Goal: Information Seeking & Learning: Learn about a topic

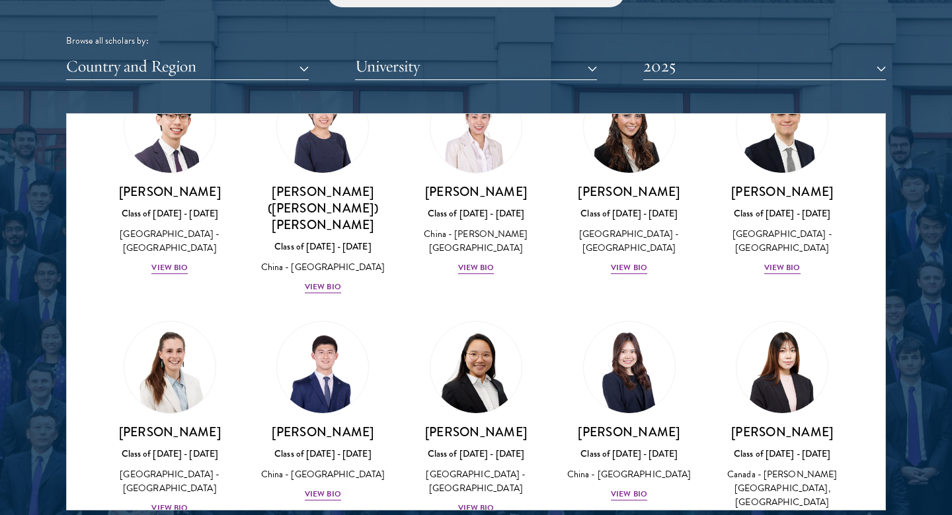
scroll to position [5991, 0]
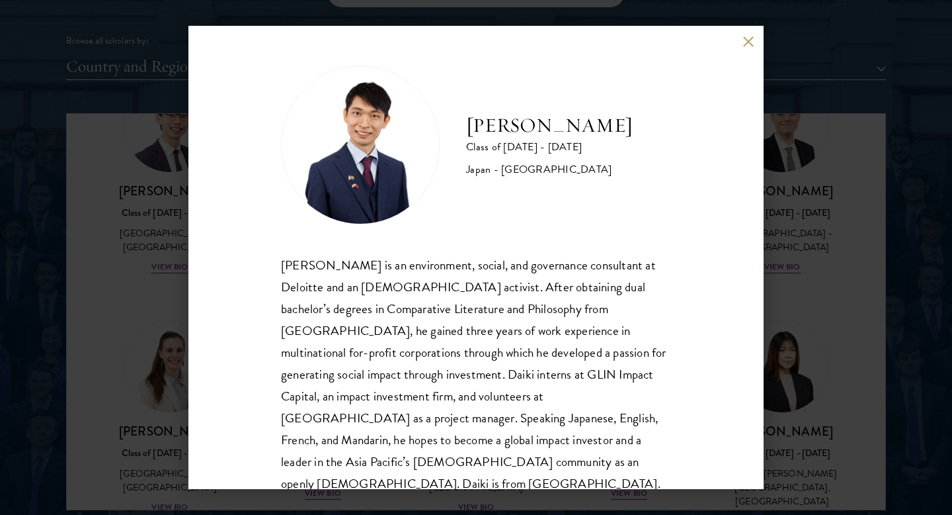
click at [830, 195] on div "Daiki Yoshioka Class of 2024 - 2025 Japan - Binghamton University Daiki Yoshiok…" at bounding box center [476, 257] width 952 height 515
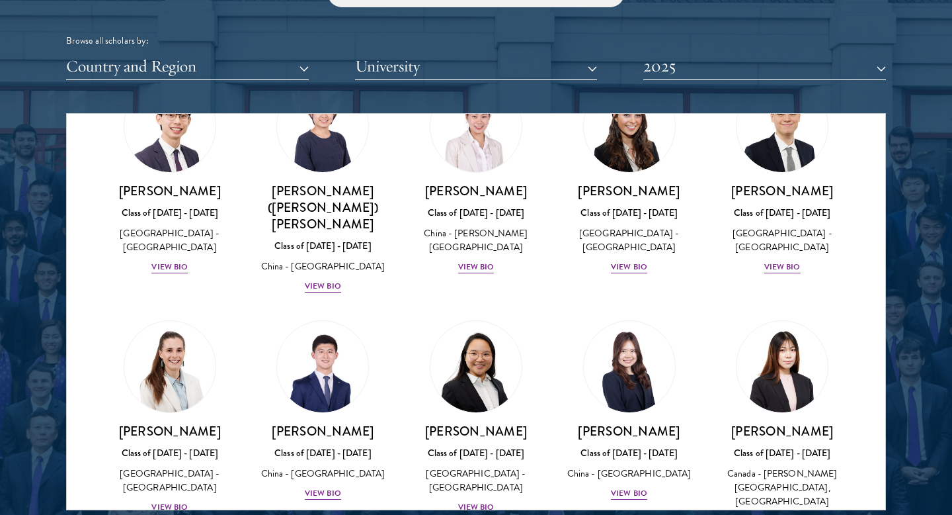
click at [750, 38] on div "Browse all scholars by:" at bounding box center [476, 41] width 820 height 14
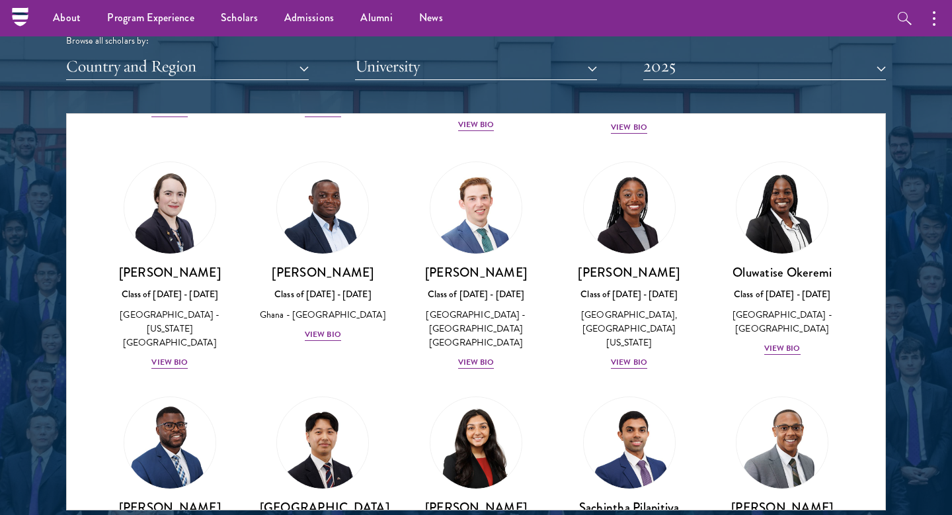
scroll to position [1562, 0]
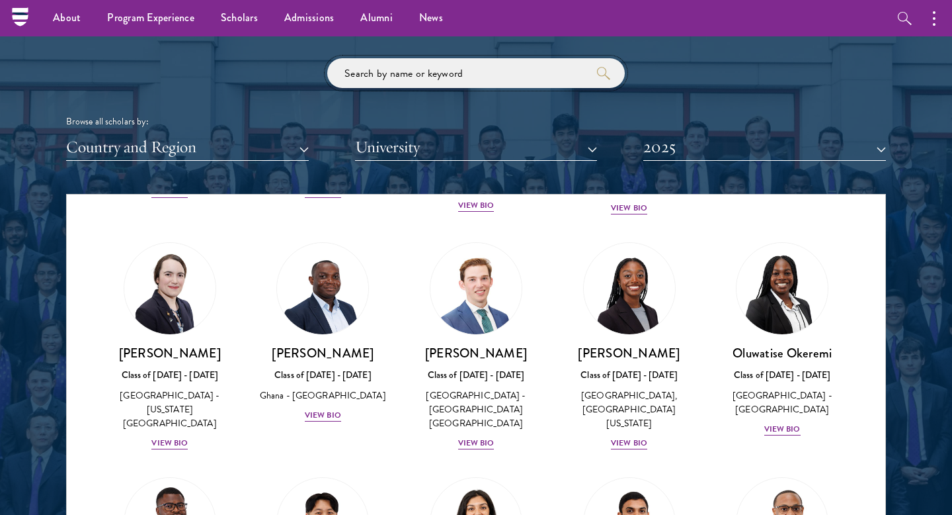
click at [368, 85] on input "search" at bounding box center [476, 73] width 298 height 30
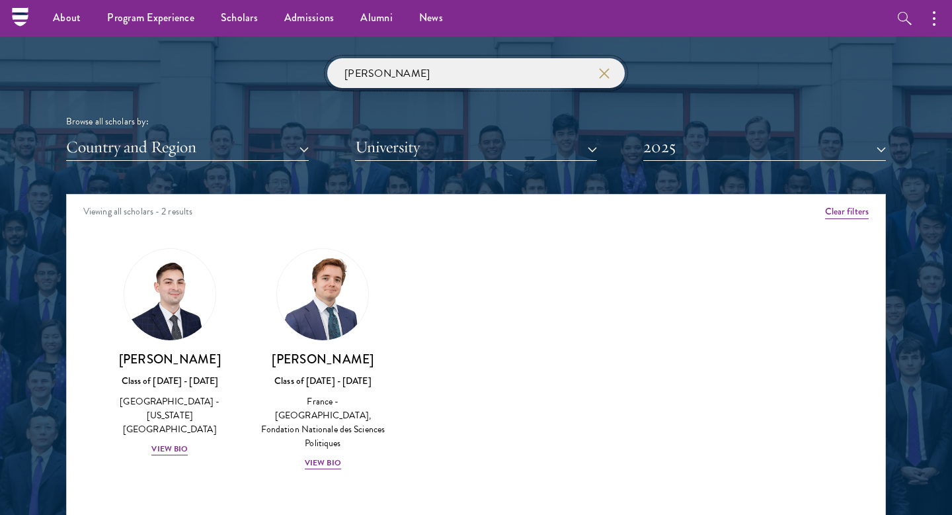
type input "valentina"
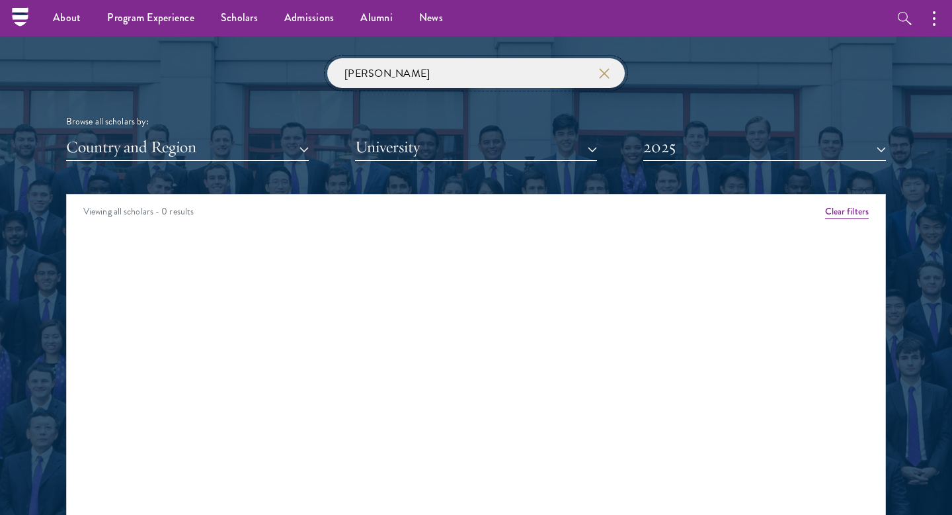
click at [429, 73] on input "valentina" at bounding box center [476, 73] width 298 height 30
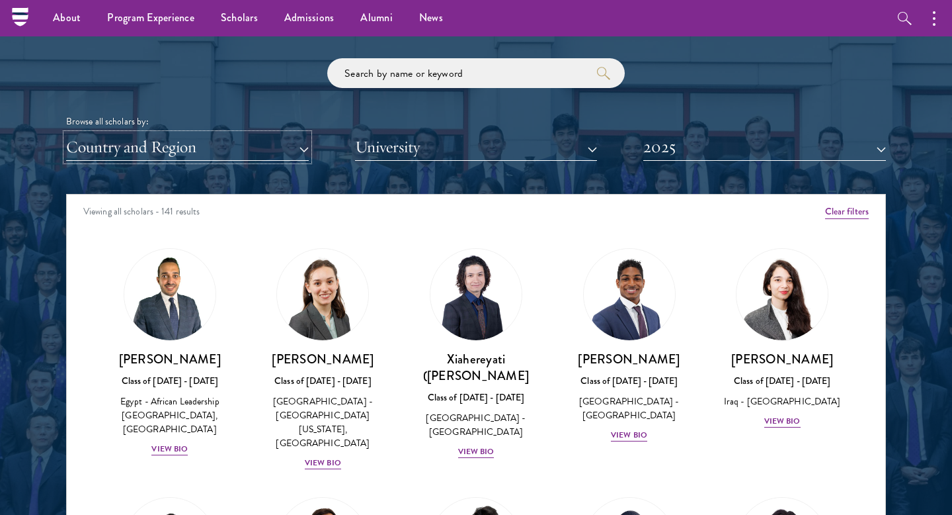
click at [228, 150] on button "Country and Region" at bounding box center [187, 147] width 243 height 27
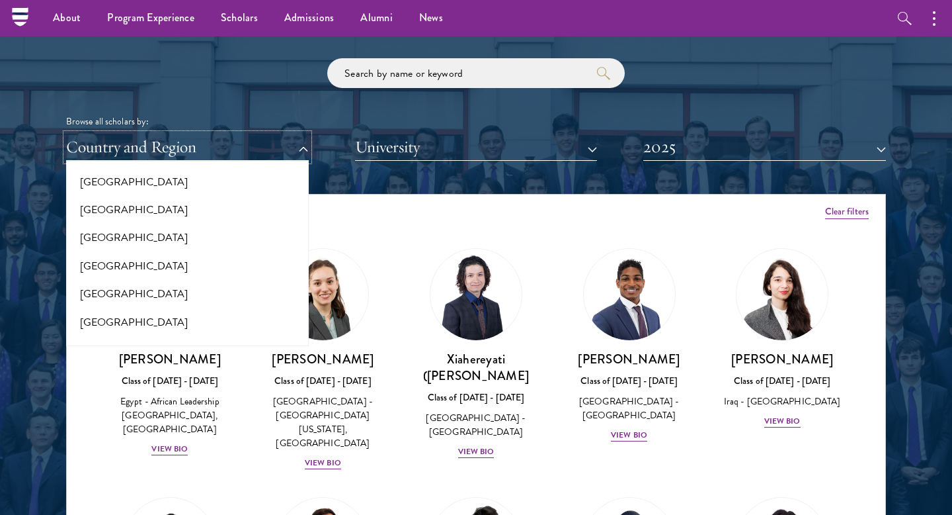
scroll to position [2774, 0]
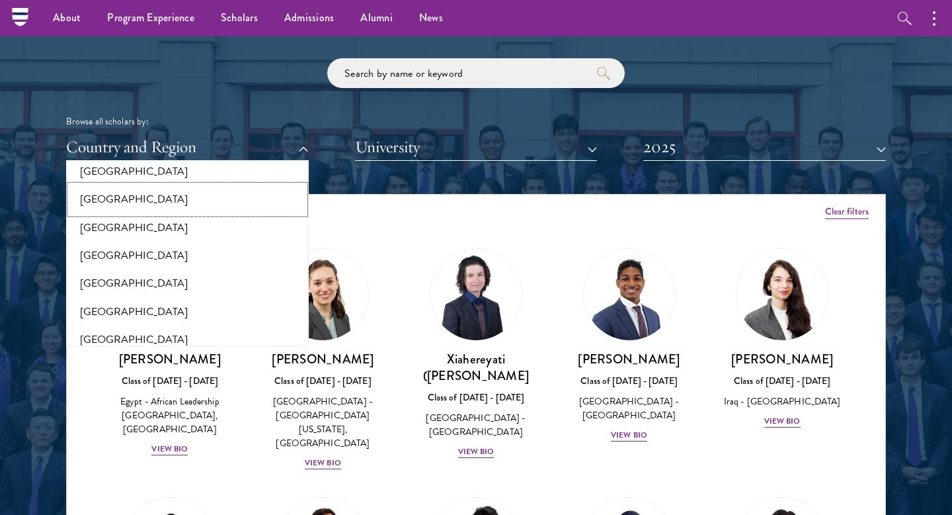
click at [154, 185] on button "[GEOGRAPHIC_DATA]" at bounding box center [187, 199] width 235 height 28
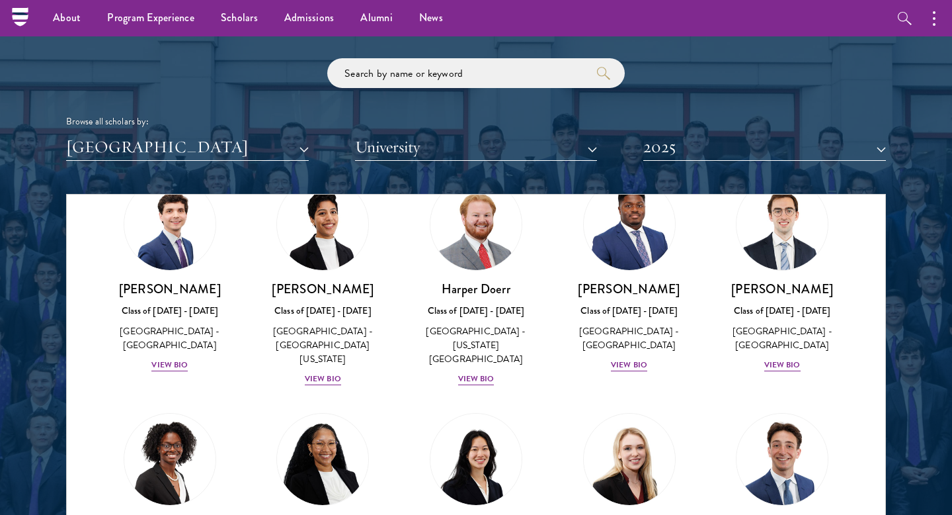
scroll to position [695, 0]
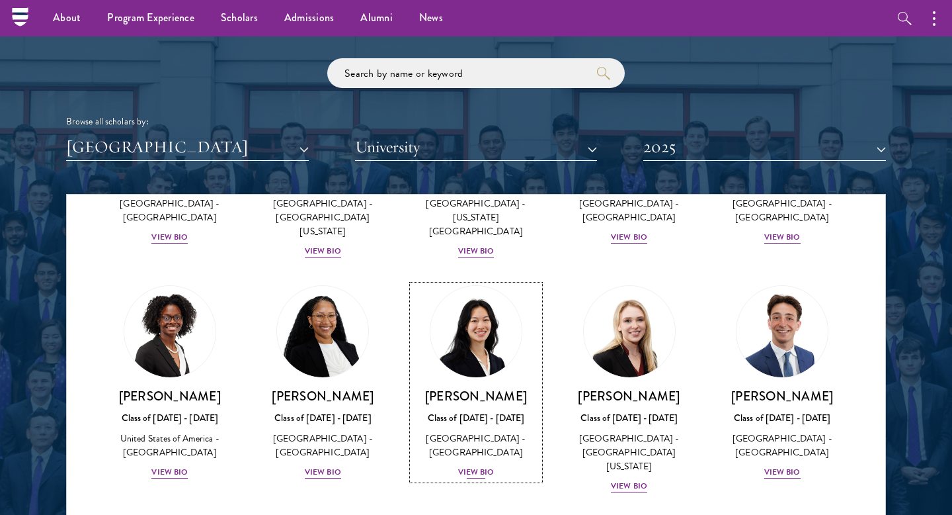
click at [481, 466] on div "View Bio" at bounding box center [476, 472] width 36 height 13
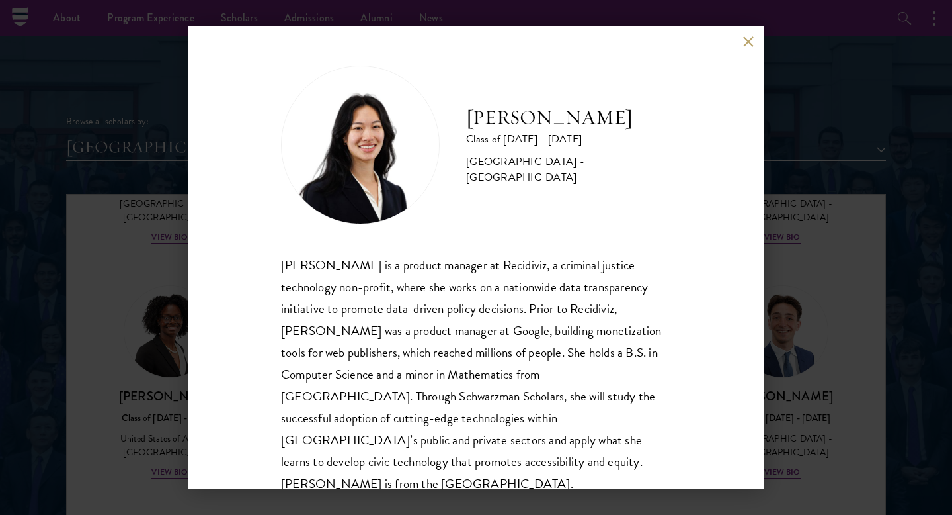
click at [811, 165] on div "Jessica Hong Class of 2024 - 2025 United States of America - Cornell University…" at bounding box center [476, 257] width 952 height 515
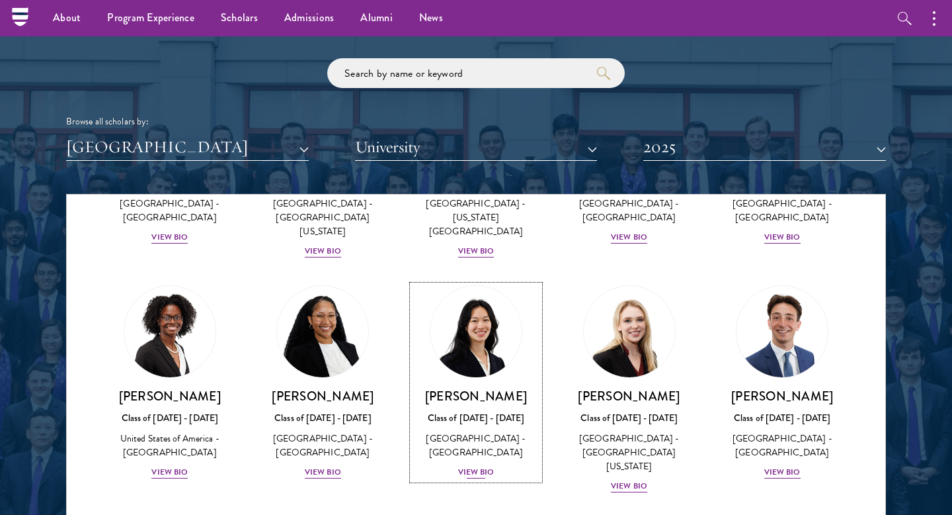
click at [472, 466] on div "View Bio" at bounding box center [476, 472] width 36 height 13
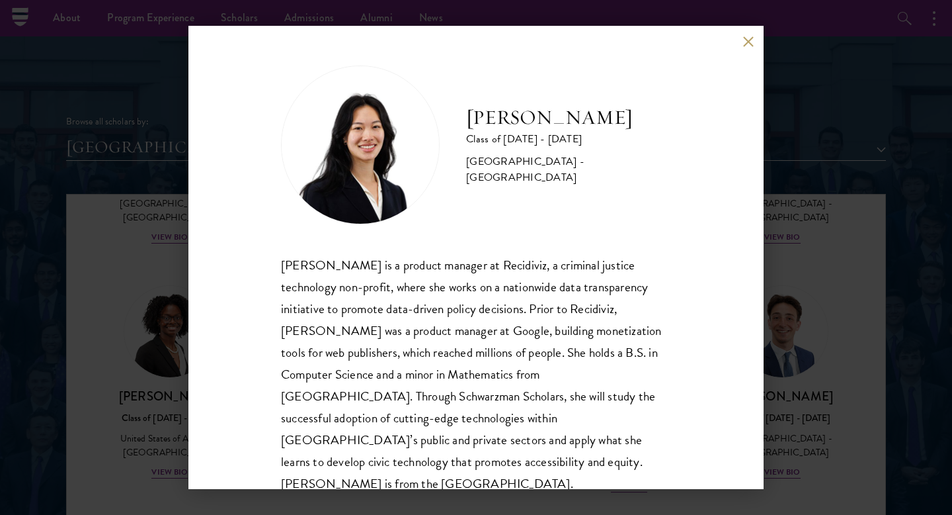
click at [745, 42] on button at bounding box center [748, 41] width 11 height 11
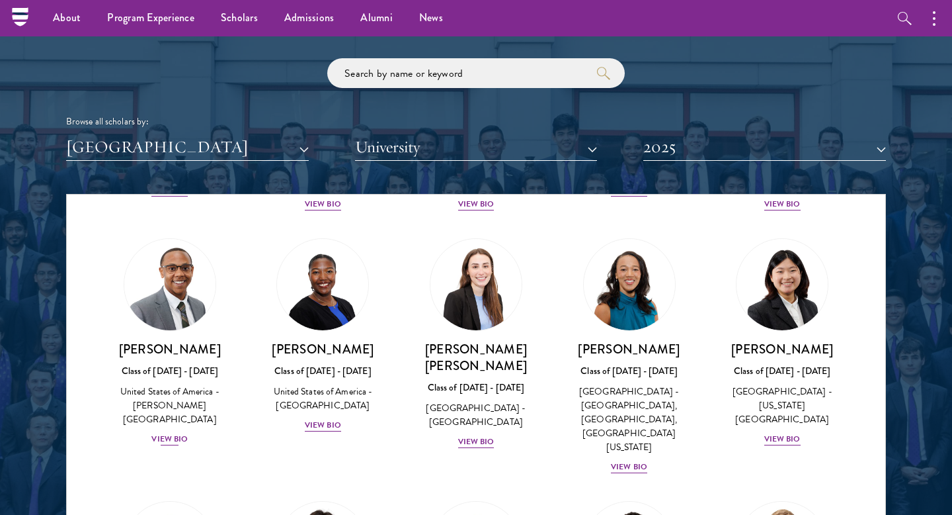
scroll to position [1710, 0]
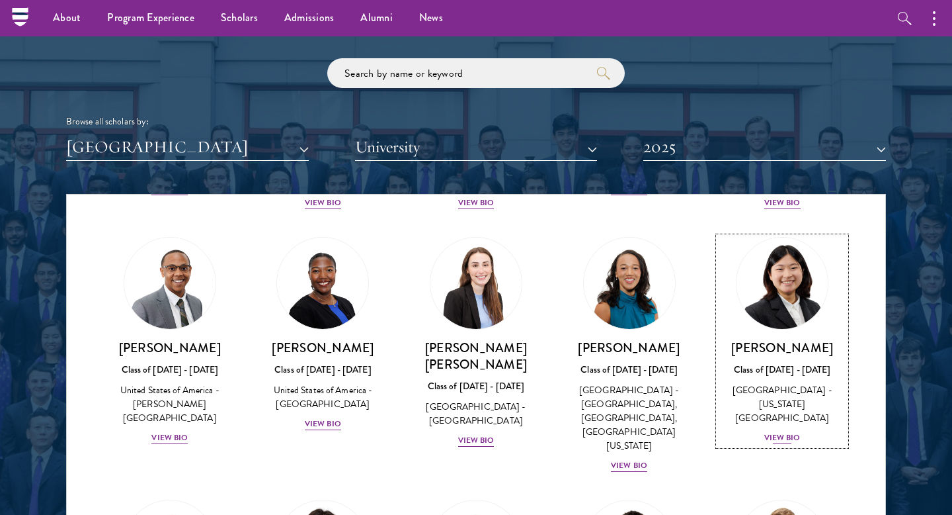
click at [784, 431] on div "View Bio" at bounding box center [783, 437] width 36 height 13
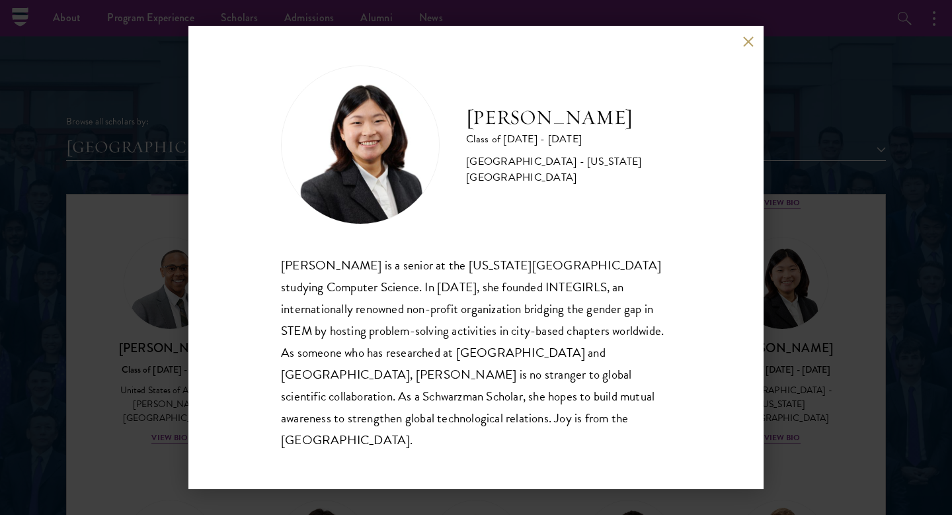
click at [749, 47] on button at bounding box center [748, 41] width 11 height 11
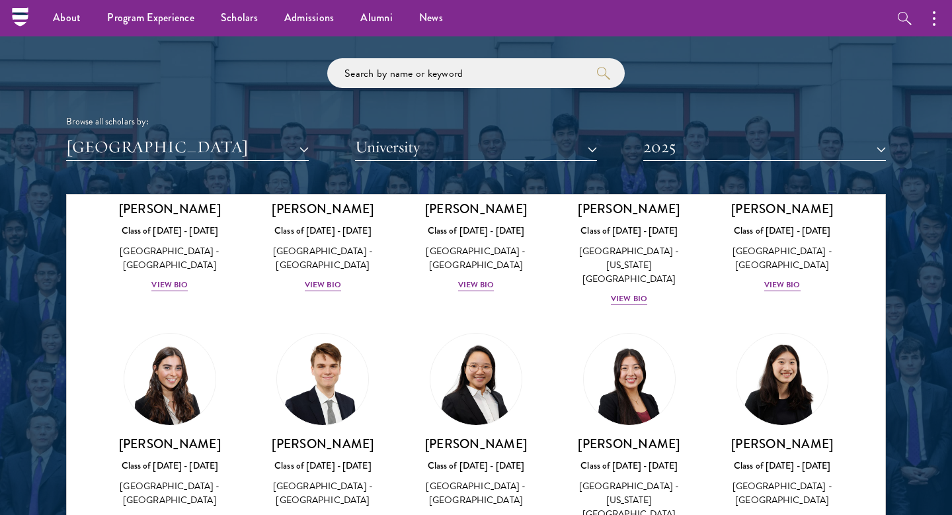
scroll to position [2341, 0]
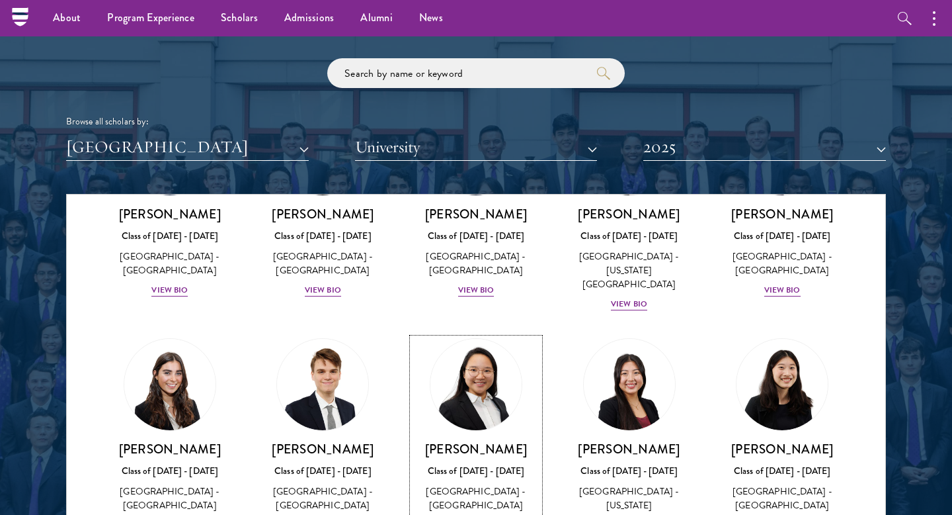
click at [481, 514] on div "View Bio" at bounding box center [476, 525] width 36 height 13
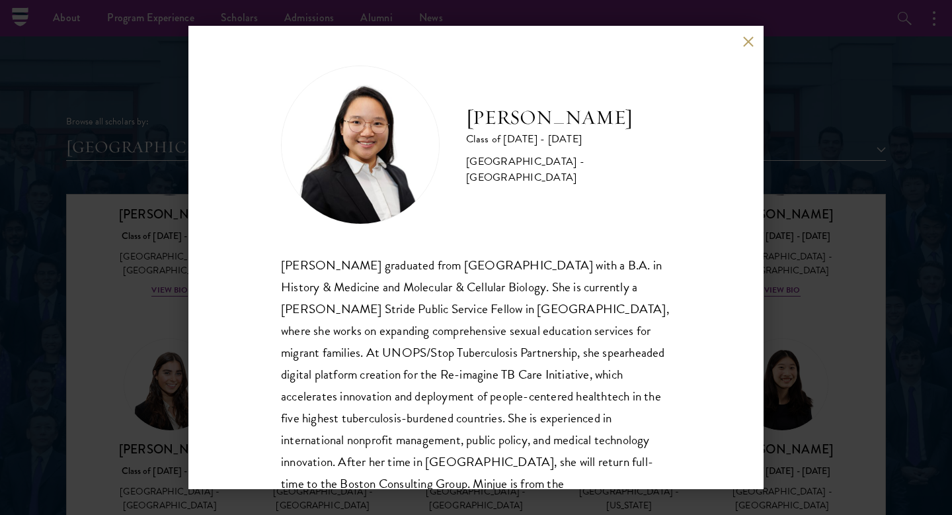
scroll to position [39, 0]
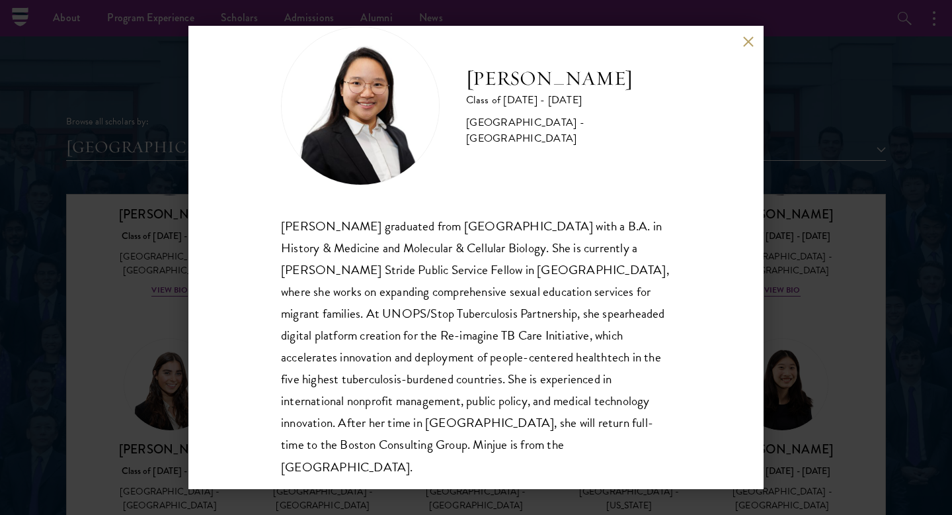
click at [749, 39] on button at bounding box center [748, 41] width 11 height 11
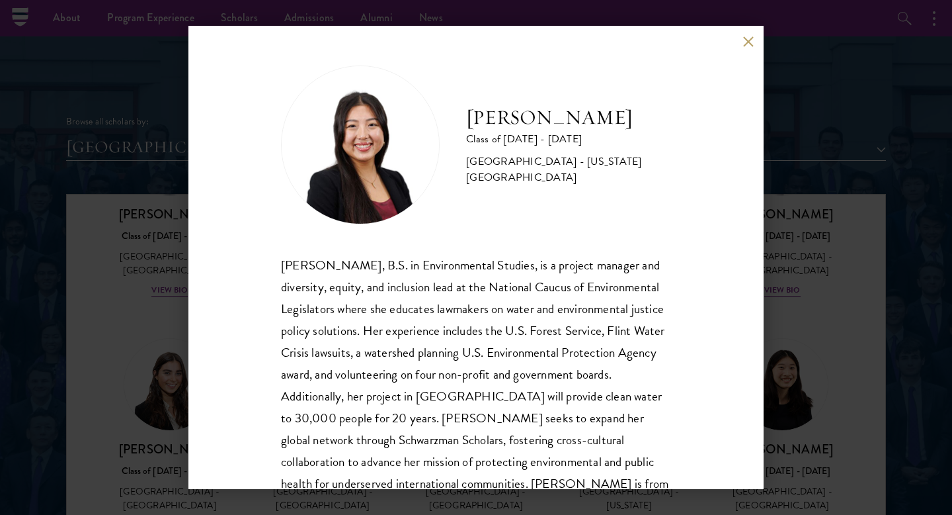
scroll to position [45, 0]
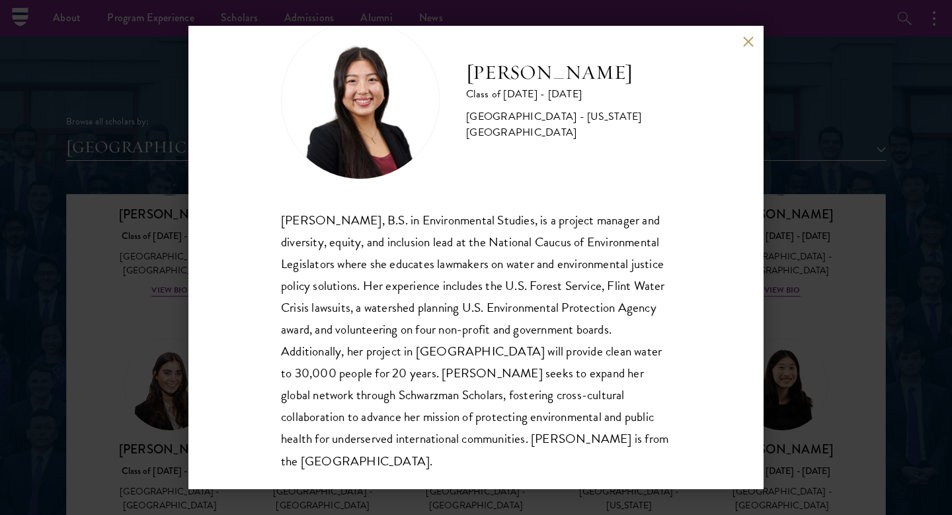
click at [747, 40] on button at bounding box center [748, 41] width 11 height 11
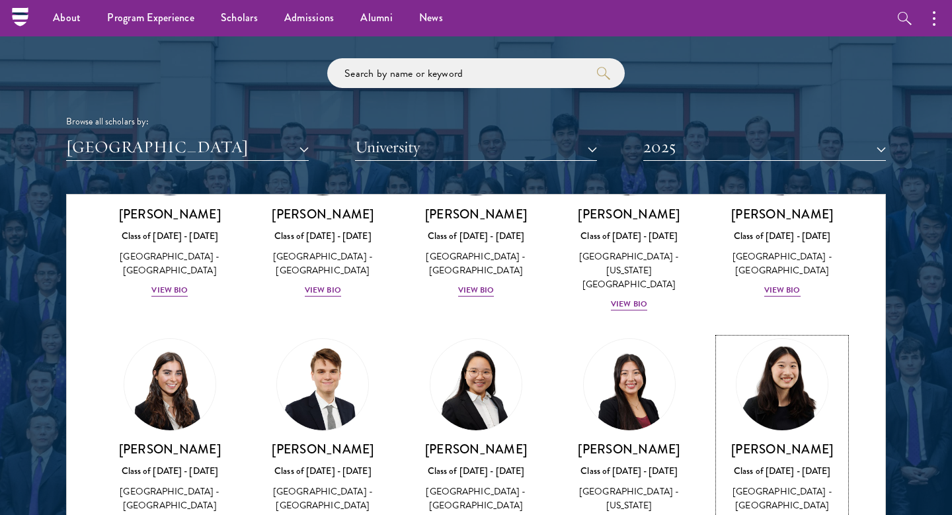
click at [790, 514] on div "View Bio" at bounding box center [783, 525] width 36 height 13
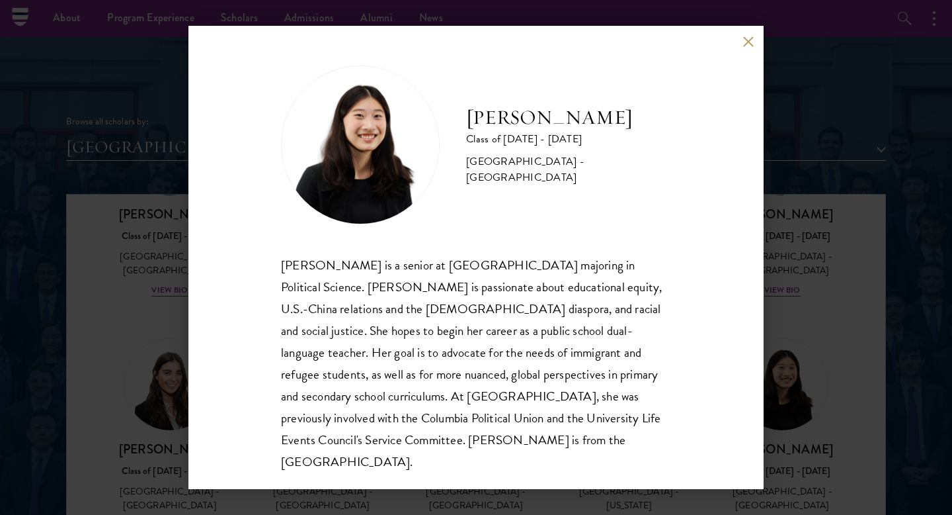
click at [747, 47] on button at bounding box center [748, 41] width 11 height 11
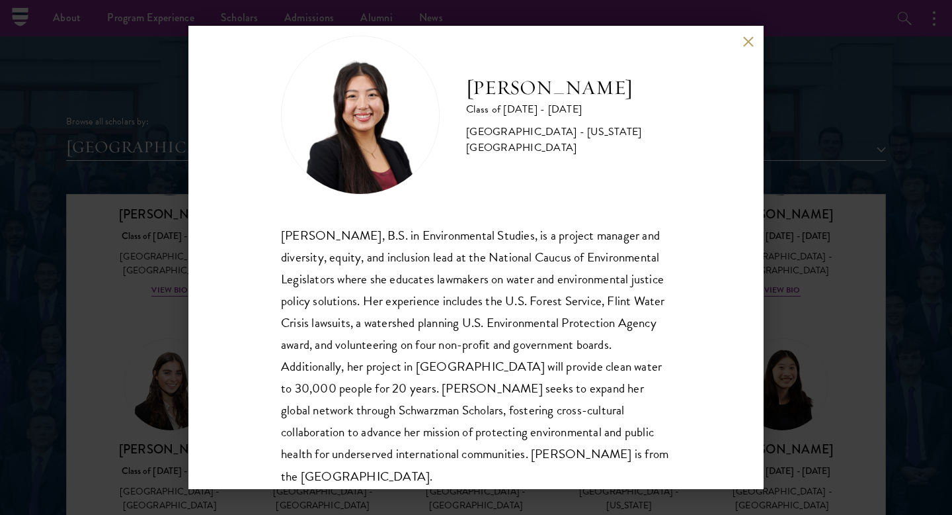
scroll to position [32, 0]
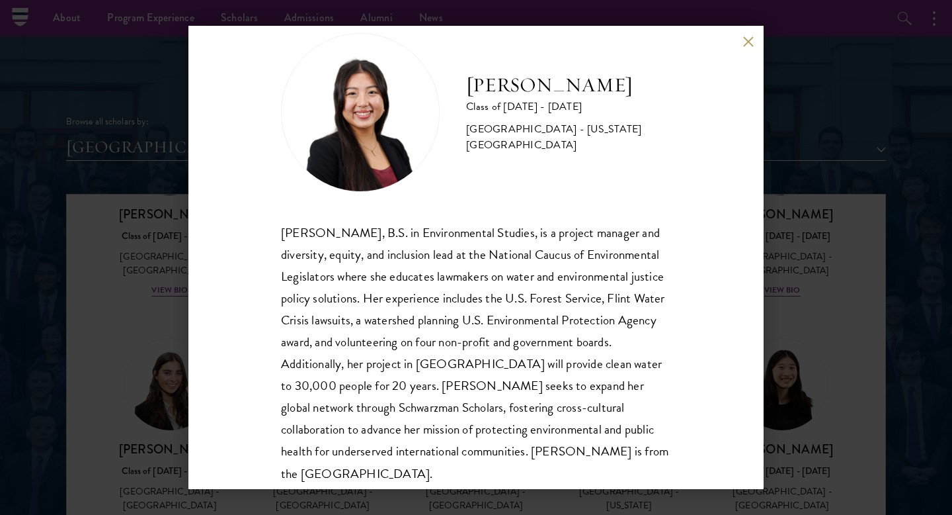
click at [751, 46] on button at bounding box center [748, 41] width 11 height 11
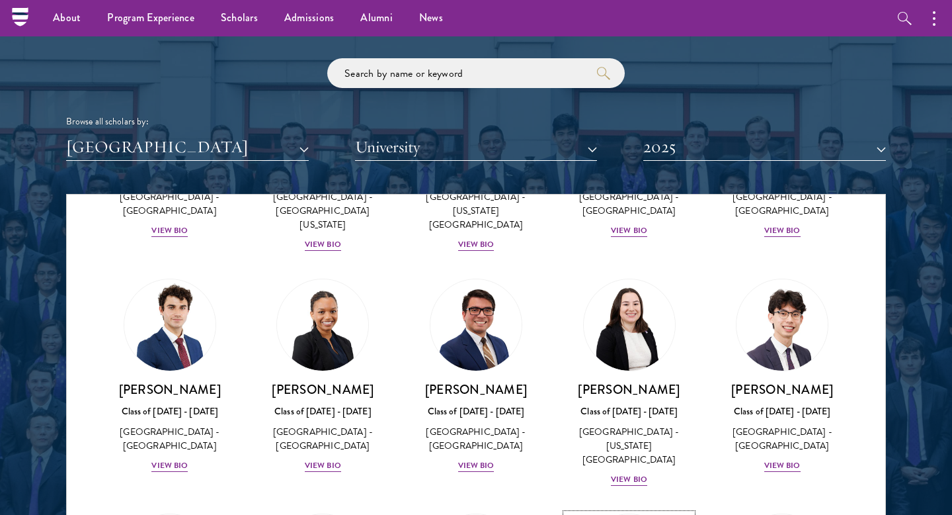
scroll to position [2157, 0]
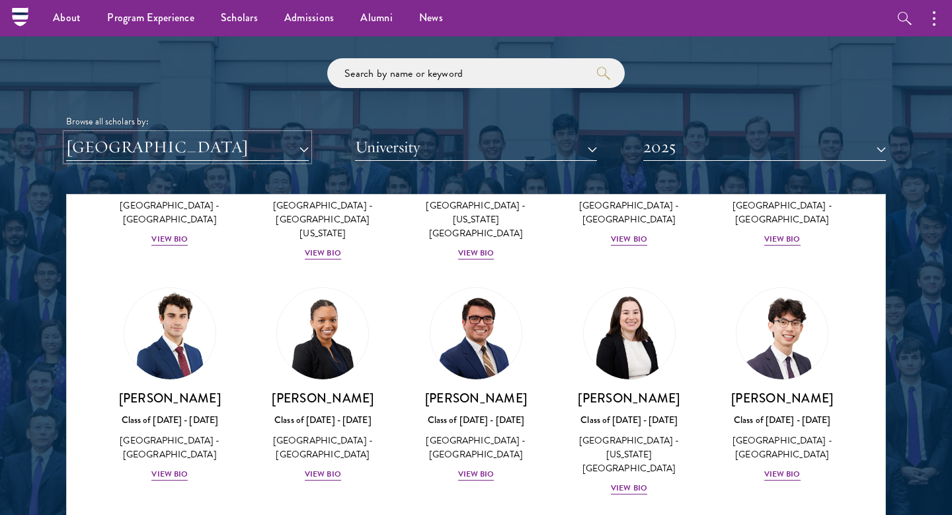
click at [259, 146] on button "[GEOGRAPHIC_DATA]" at bounding box center [187, 147] width 243 height 27
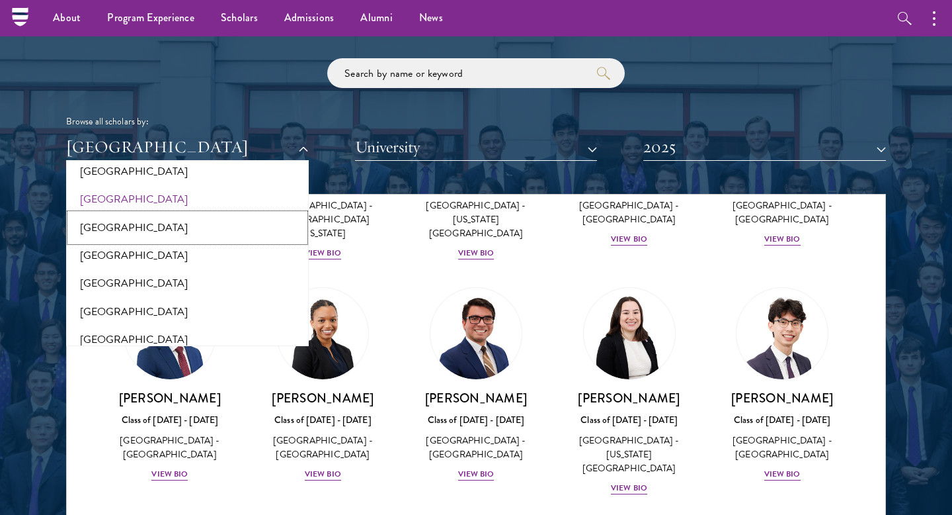
click at [146, 226] on button "[GEOGRAPHIC_DATA]" at bounding box center [187, 228] width 235 height 28
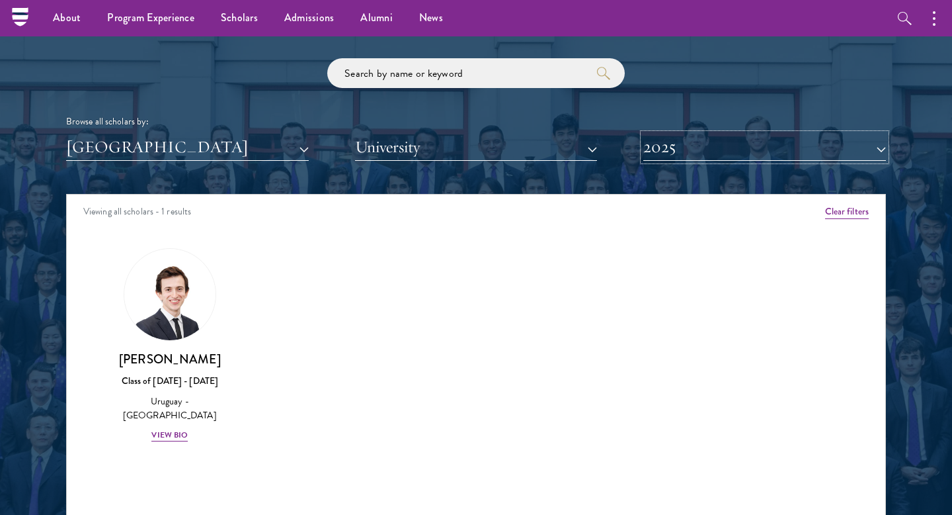
click at [687, 153] on button "2025" at bounding box center [765, 147] width 243 height 27
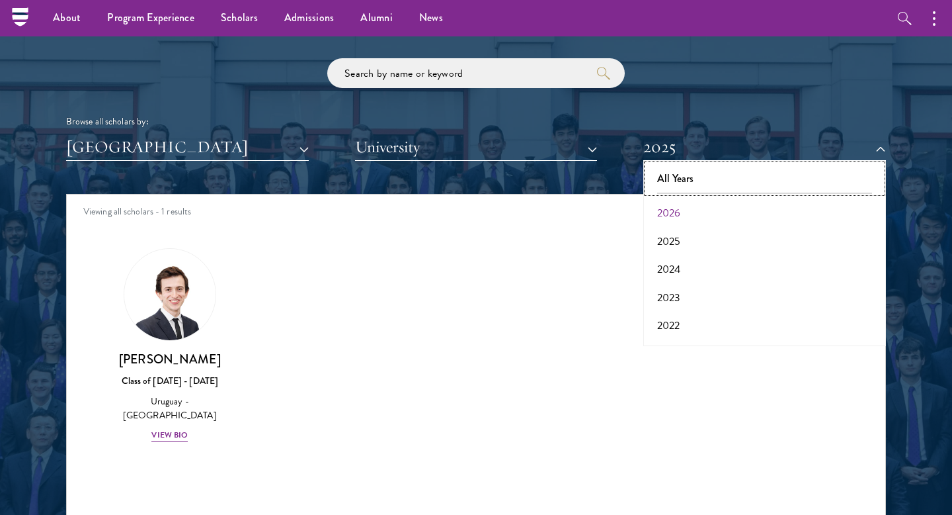
click at [683, 177] on button "All Years" at bounding box center [764, 179] width 235 height 28
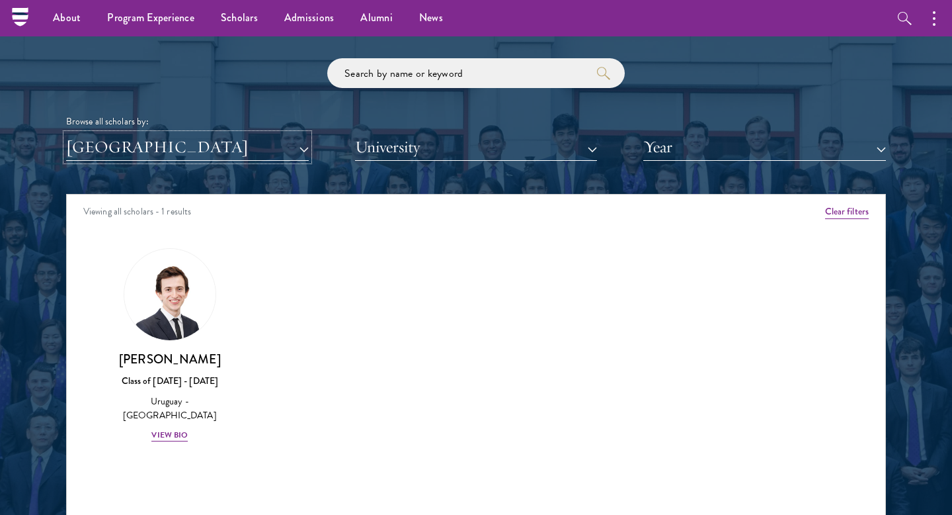
click at [267, 152] on button "[GEOGRAPHIC_DATA]" at bounding box center [187, 147] width 243 height 27
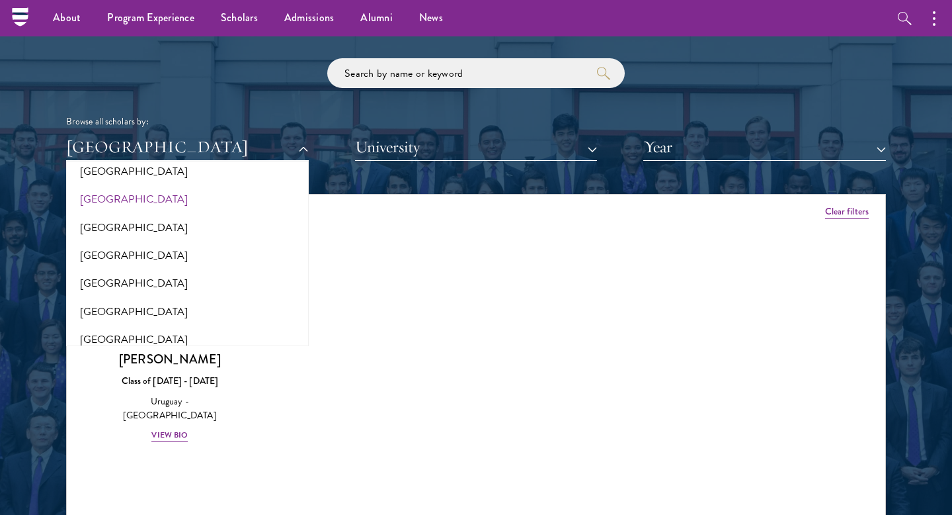
click at [300, 358] on div "Amber Class of 2025 - 2026 China - Peking University View Bio Cirenquji Class o…" at bounding box center [476, 356] width 819 height 251
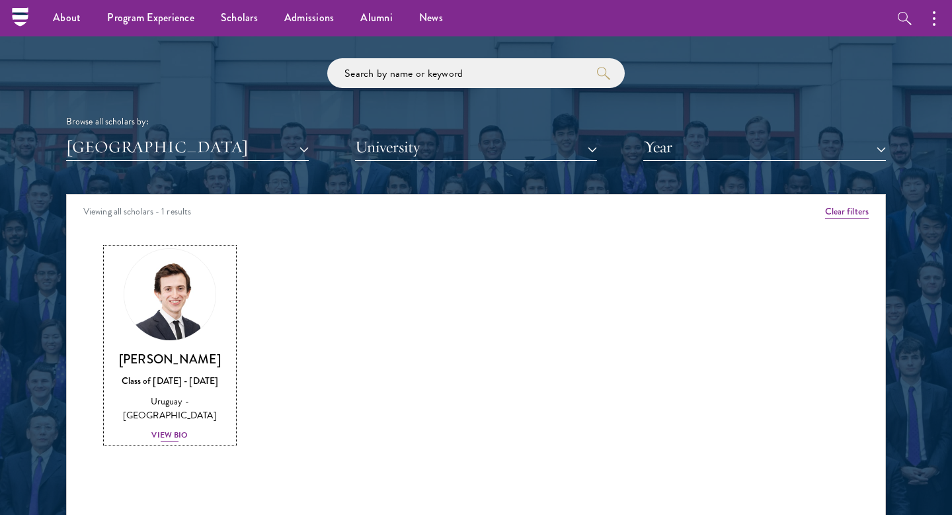
click at [183, 427] on div "Luca Sassi Class of 2024 - 2025 Uruguay - Lake Forest College View Bio" at bounding box center [169, 397] width 127 height 92
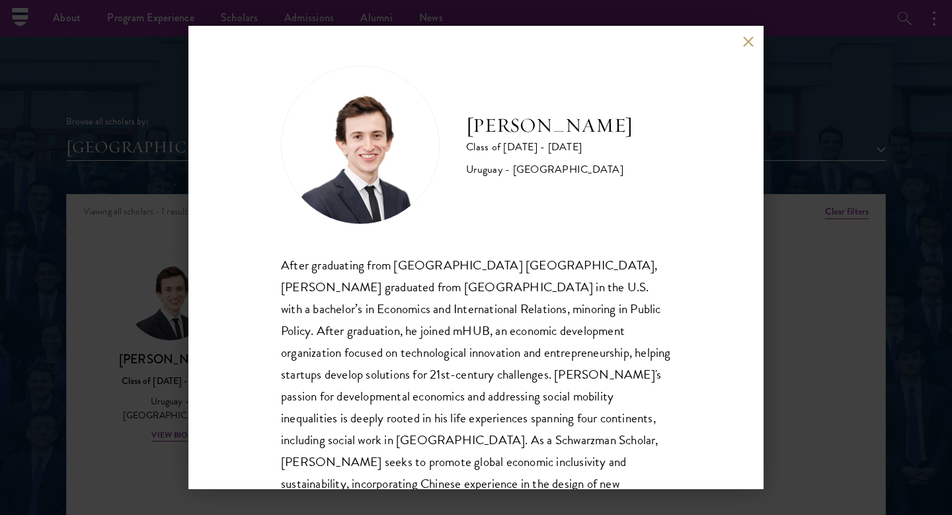
click at [749, 38] on button at bounding box center [748, 41] width 11 height 11
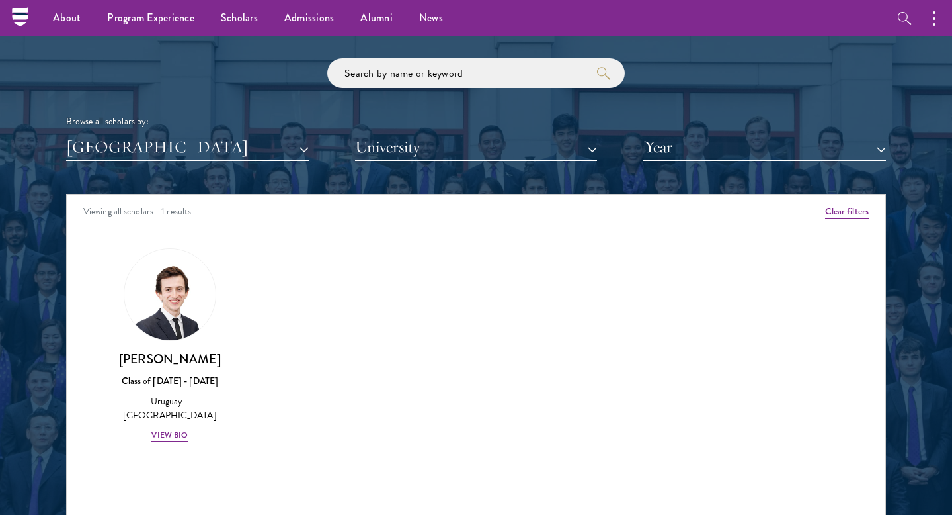
click at [241, 126] on div "Browse all scholars by:" at bounding box center [476, 121] width 820 height 14
click at [221, 143] on button "[GEOGRAPHIC_DATA]" at bounding box center [187, 147] width 243 height 27
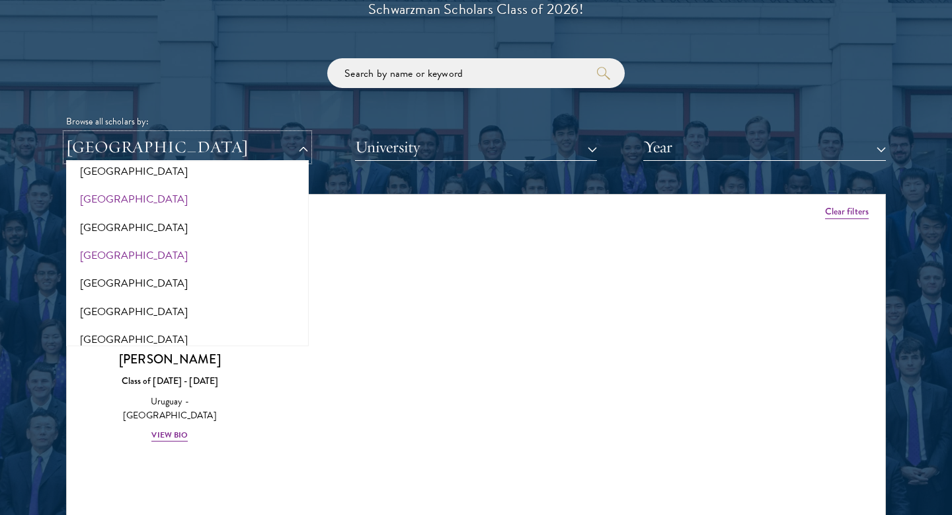
scroll to position [1687, 0]
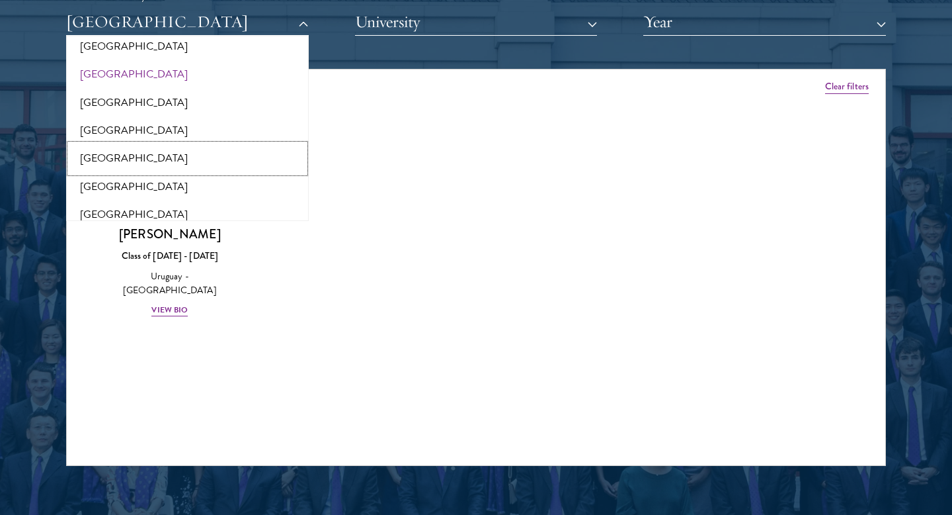
click at [107, 157] on button "[GEOGRAPHIC_DATA]" at bounding box center [187, 158] width 235 height 28
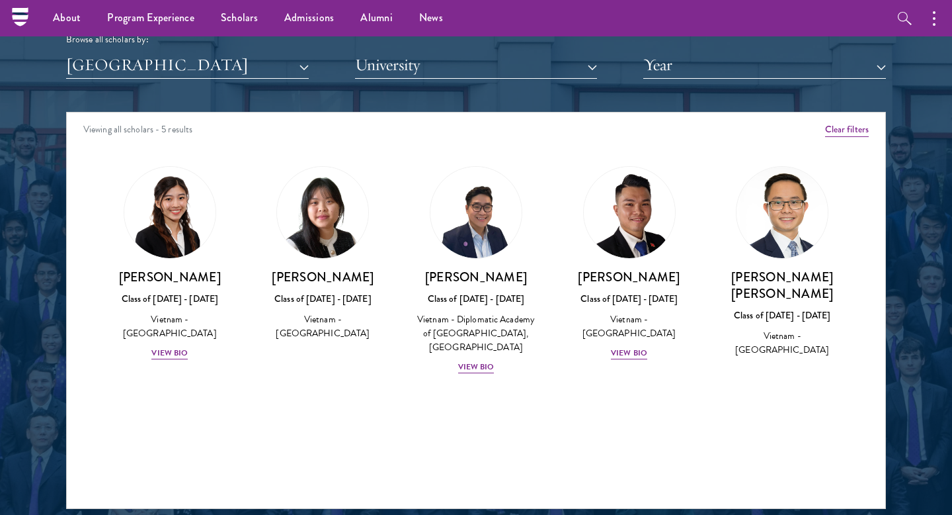
scroll to position [1630, 0]
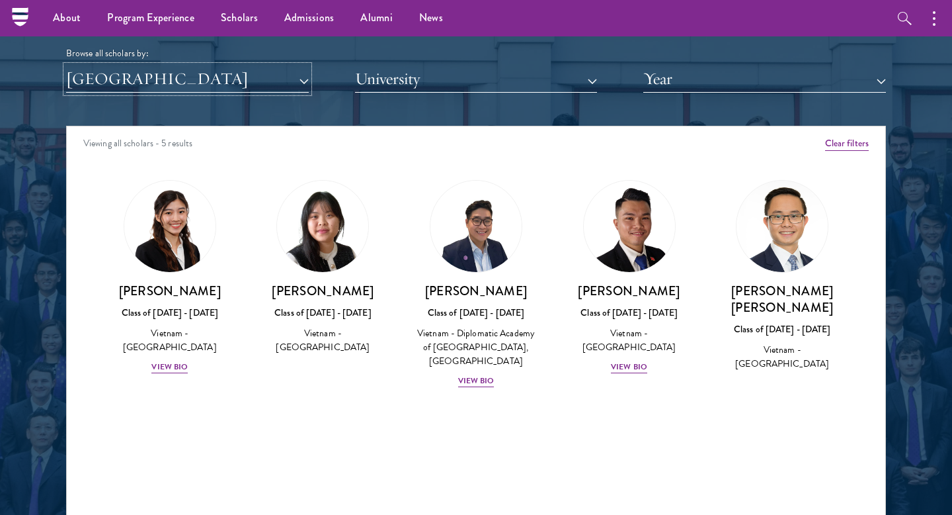
click at [147, 77] on button "[GEOGRAPHIC_DATA]" at bounding box center [187, 78] width 243 height 27
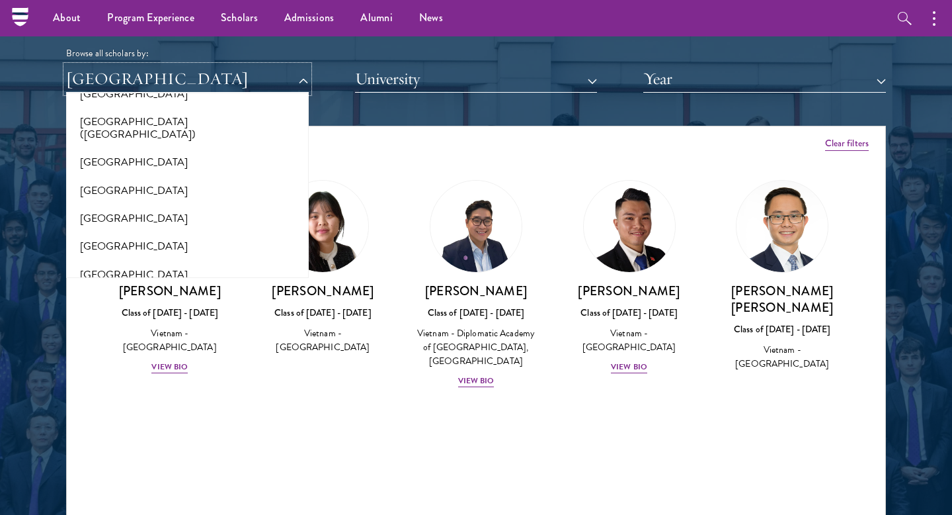
scroll to position [1646, 0]
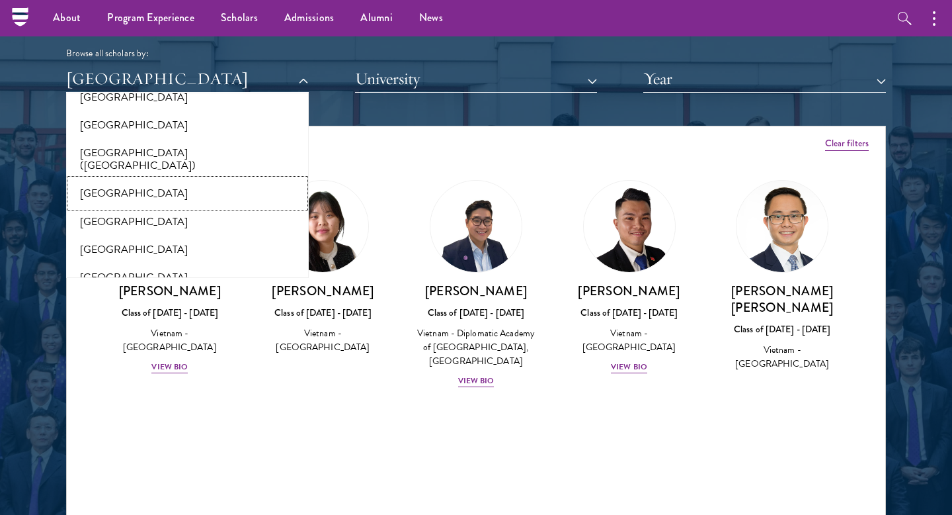
click at [117, 191] on button "[GEOGRAPHIC_DATA]" at bounding box center [187, 193] width 235 height 28
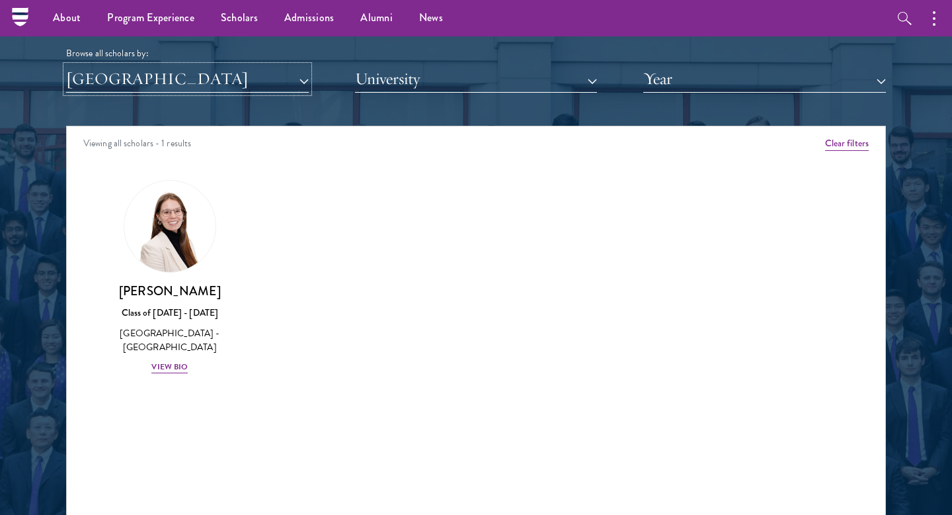
click at [153, 81] on button "[GEOGRAPHIC_DATA]" at bounding box center [187, 78] width 243 height 27
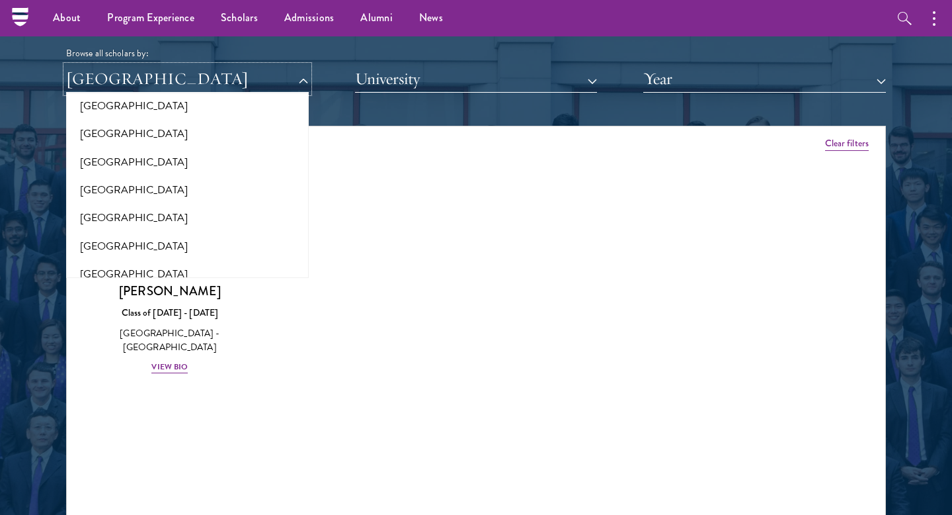
scroll to position [1437, 0]
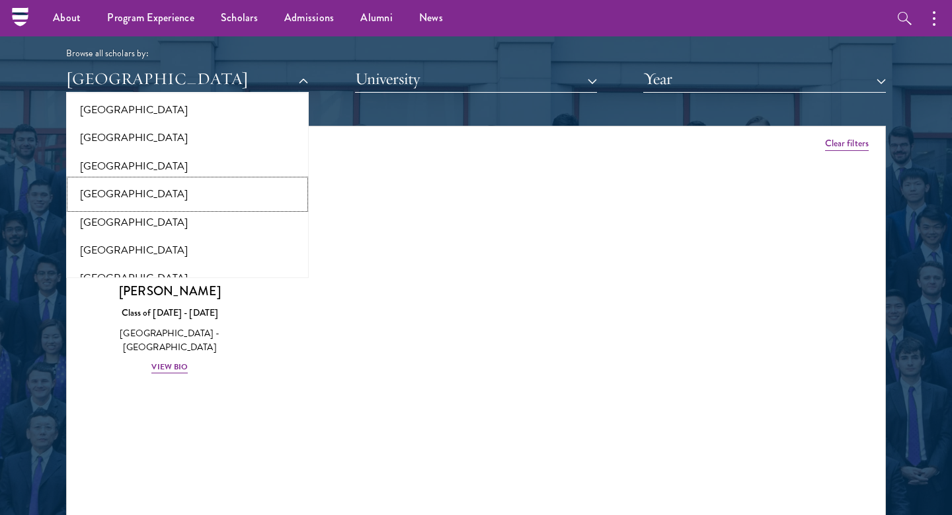
click at [122, 194] on button "[GEOGRAPHIC_DATA]" at bounding box center [187, 194] width 235 height 28
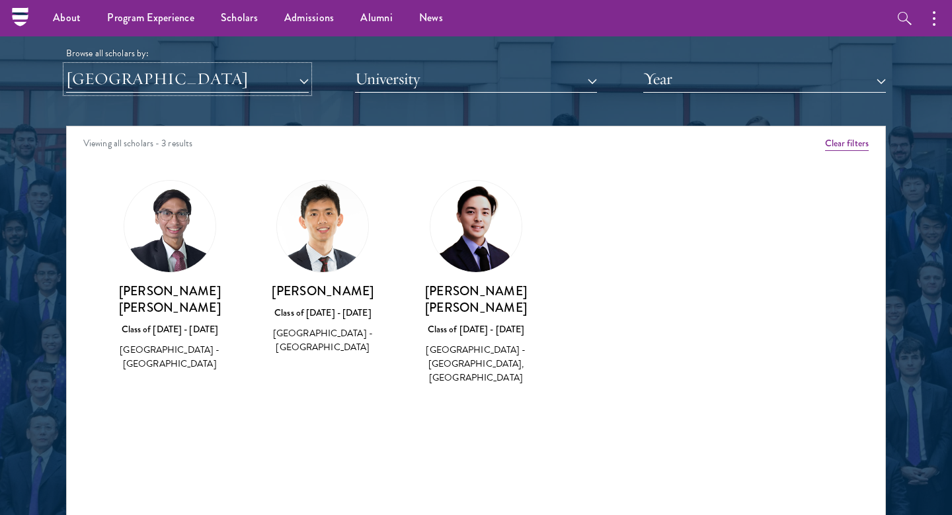
click at [169, 81] on button "[GEOGRAPHIC_DATA]" at bounding box center [187, 78] width 243 height 27
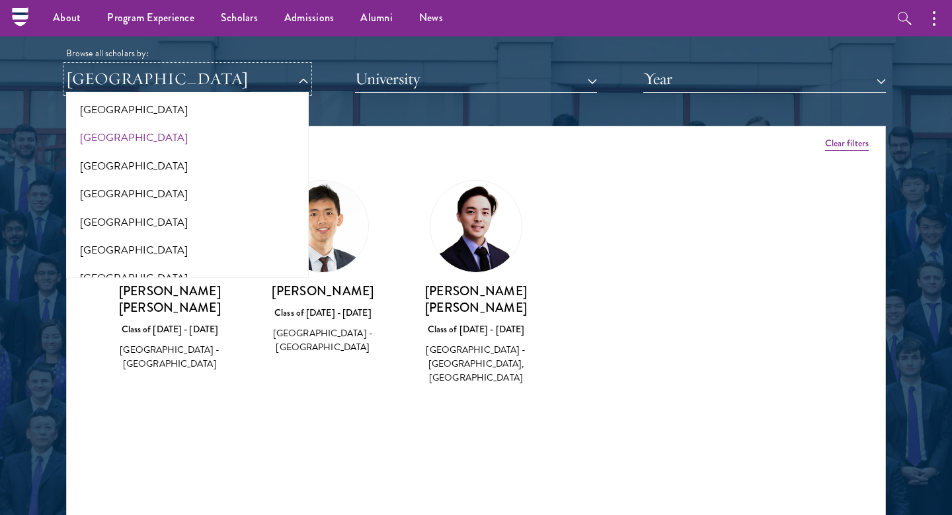
scroll to position [1247, 0]
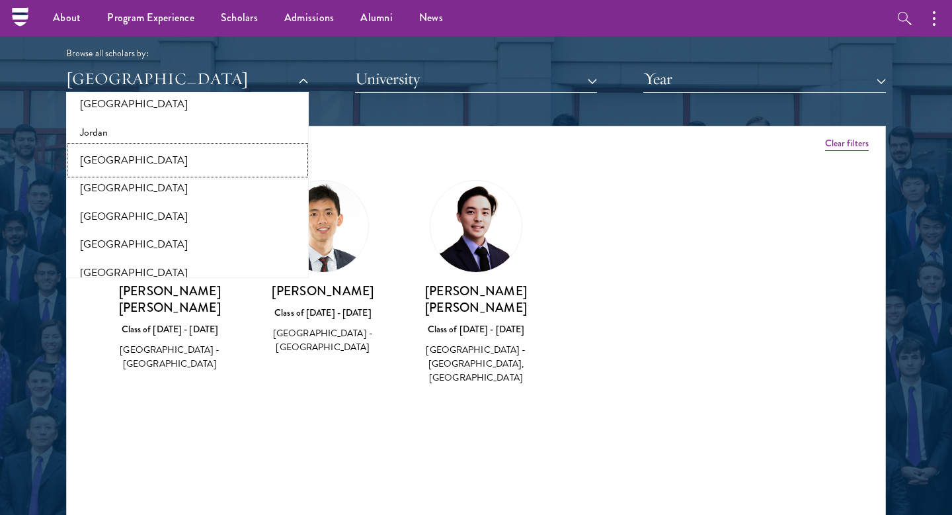
click at [120, 159] on button "[GEOGRAPHIC_DATA]" at bounding box center [187, 160] width 235 height 28
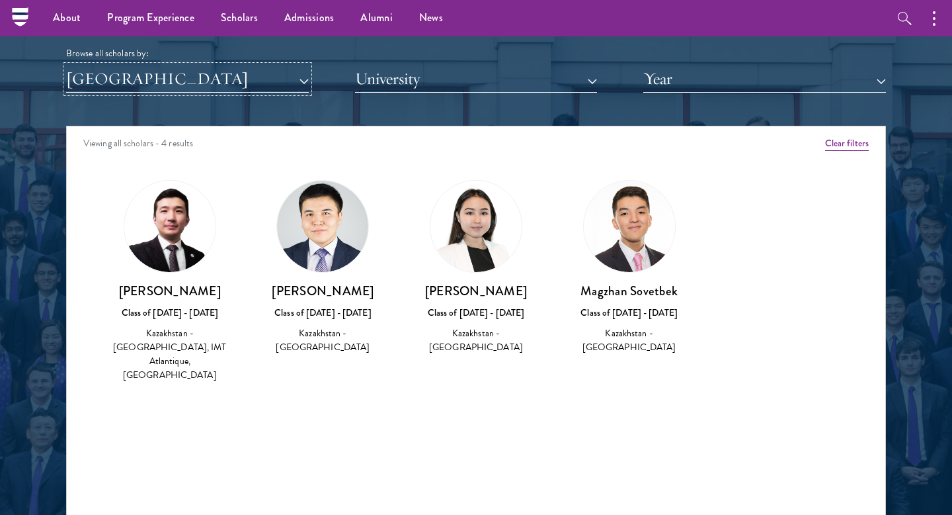
click at [152, 69] on button "[GEOGRAPHIC_DATA]" at bounding box center [187, 78] width 243 height 27
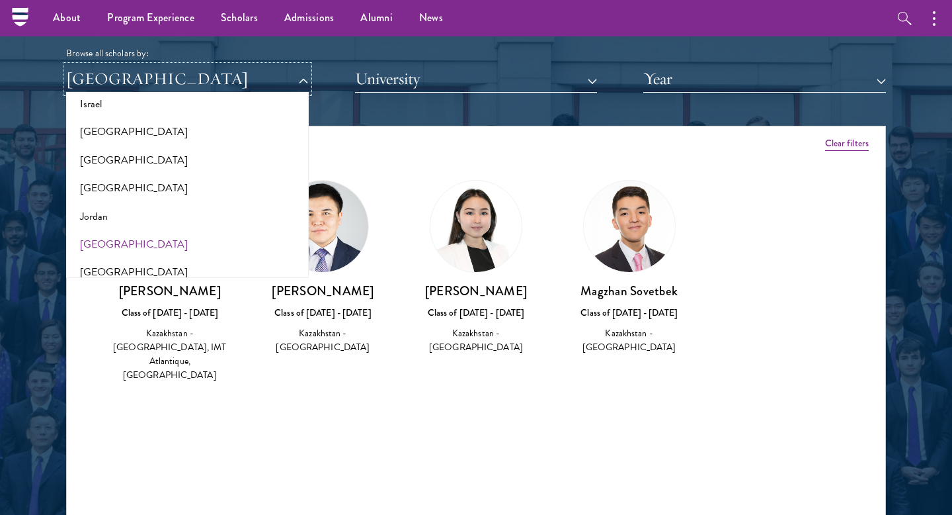
scroll to position [1099, 0]
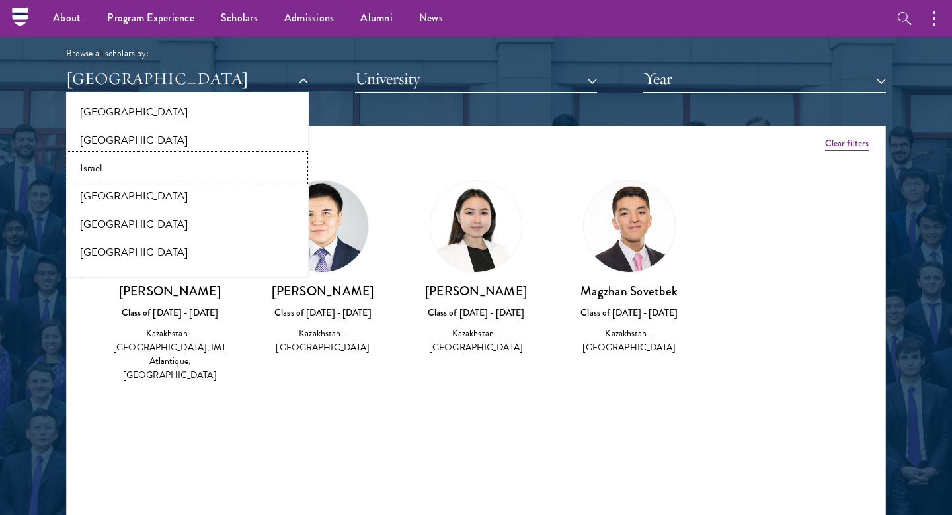
click at [116, 167] on button "Israel" at bounding box center [187, 168] width 235 height 28
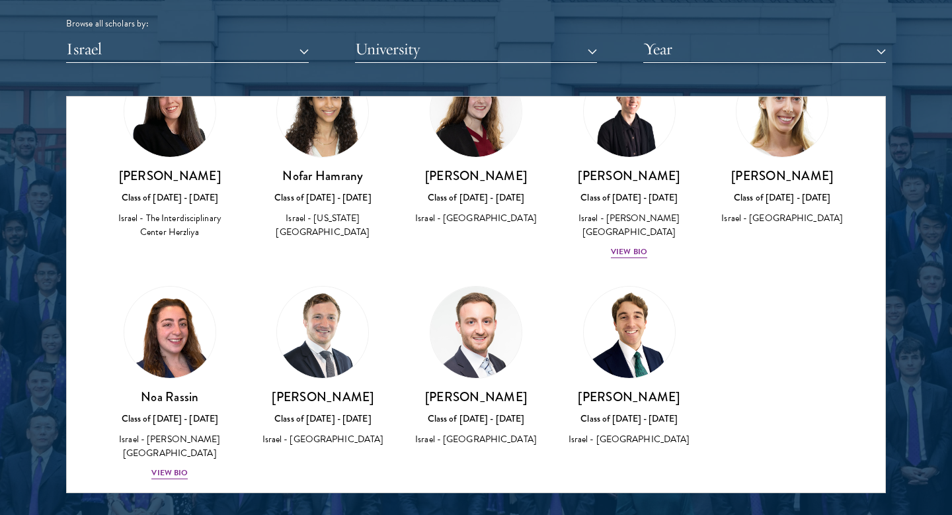
scroll to position [68, 0]
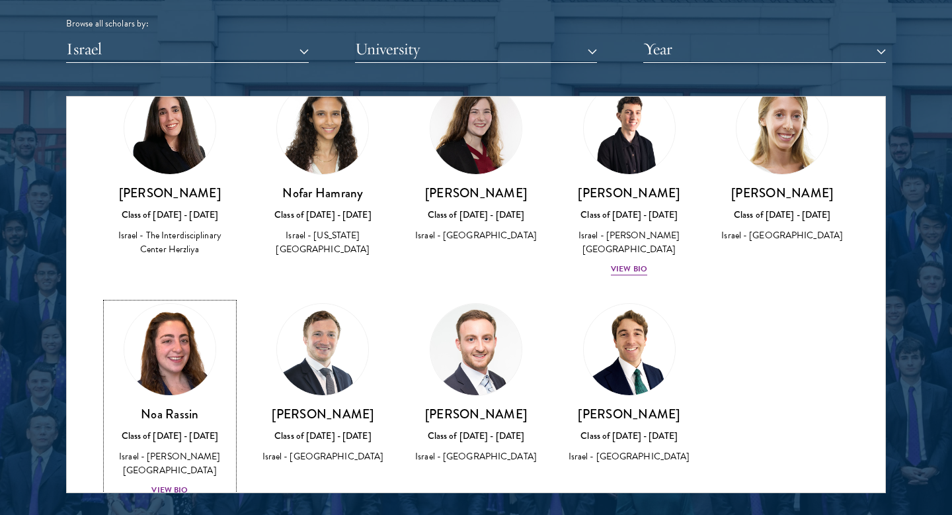
click at [172, 483] on div "View Bio" at bounding box center [169, 489] width 36 height 13
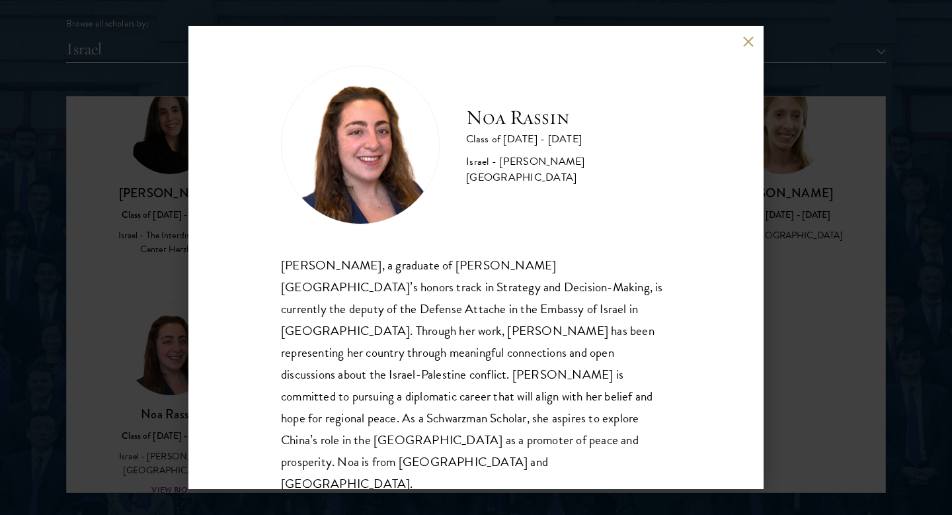
click at [747, 47] on button at bounding box center [748, 41] width 11 height 11
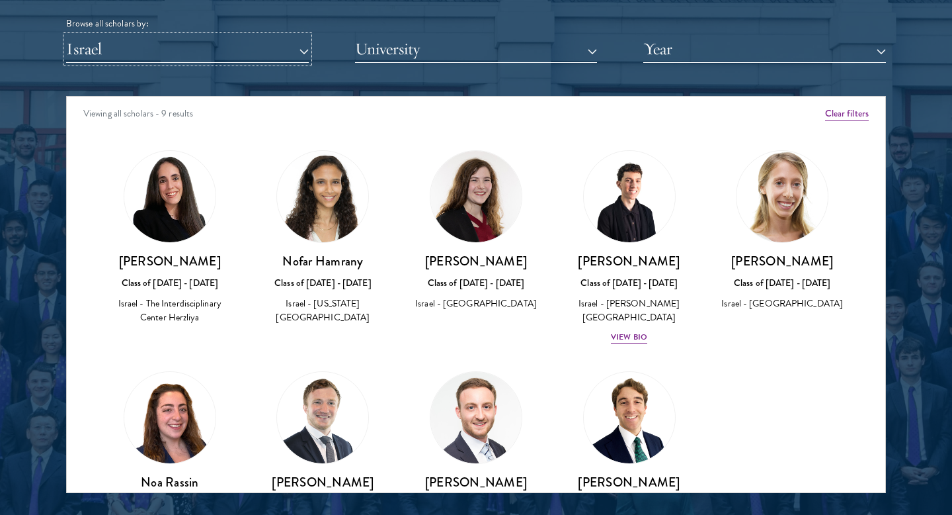
click at [200, 56] on button "Israel" at bounding box center [187, 49] width 243 height 27
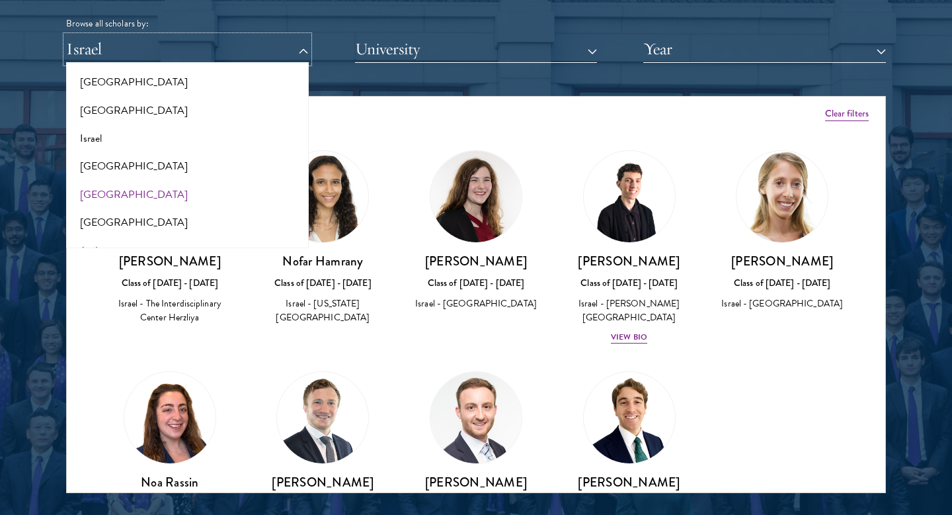
scroll to position [757, 0]
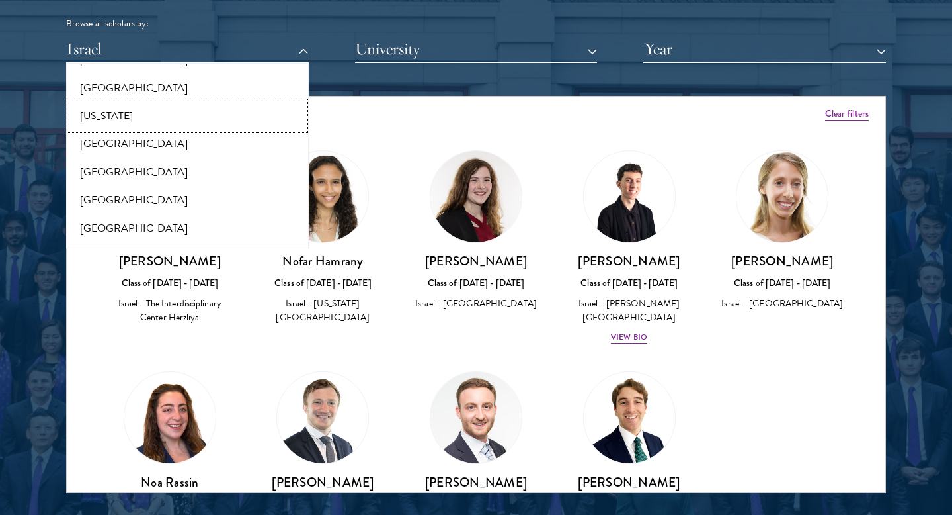
click at [97, 117] on button "[US_STATE]" at bounding box center [187, 116] width 235 height 28
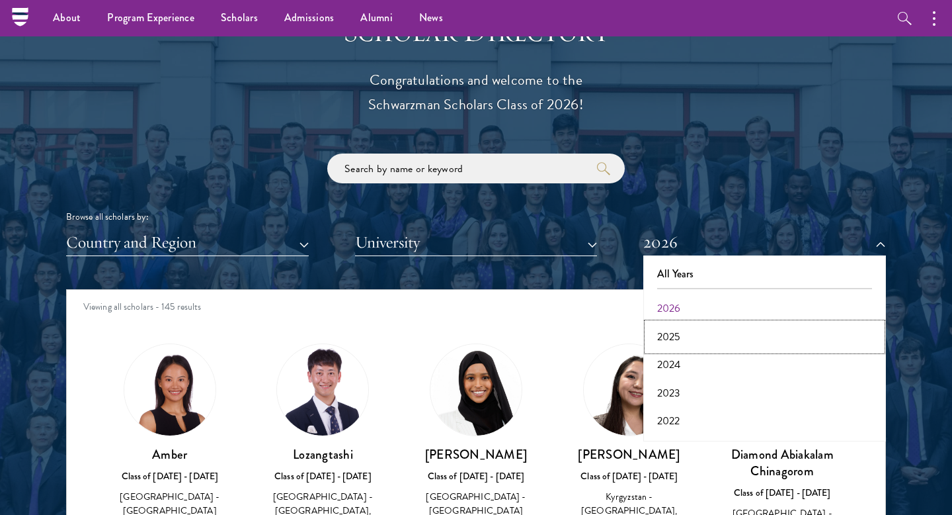
click at [684, 331] on button "2025" at bounding box center [764, 337] width 235 height 28
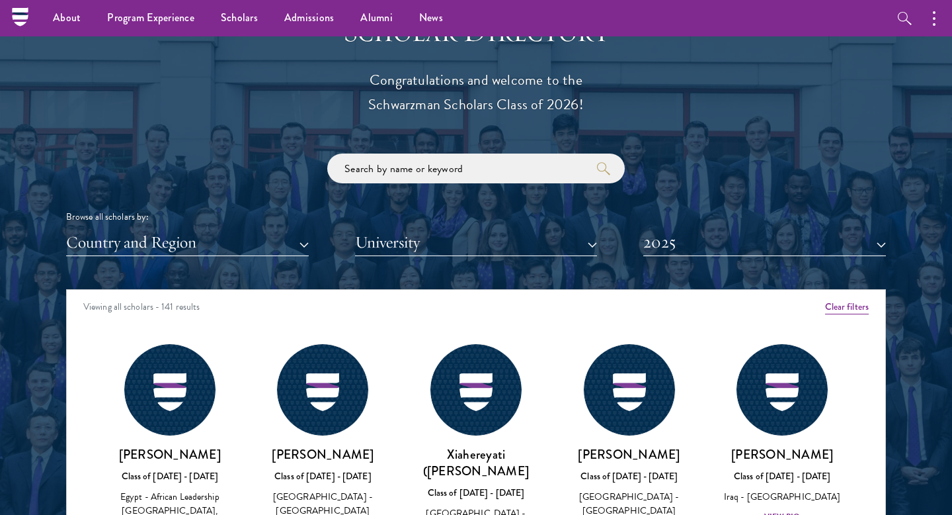
scroll to position [1467, 0]
click at [479, 237] on button "University" at bounding box center [476, 242] width 243 height 27
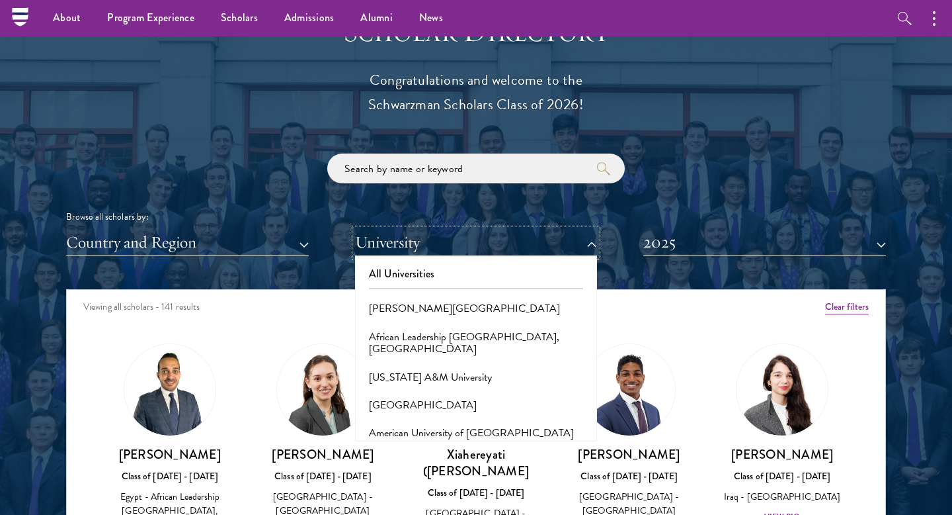
scroll to position [0, 0]
click at [162, 261] on div "Scholar Directory Congratulations and welcome to the Schwarzman Scholars Class …" at bounding box center [476, 349] width 820 height 673
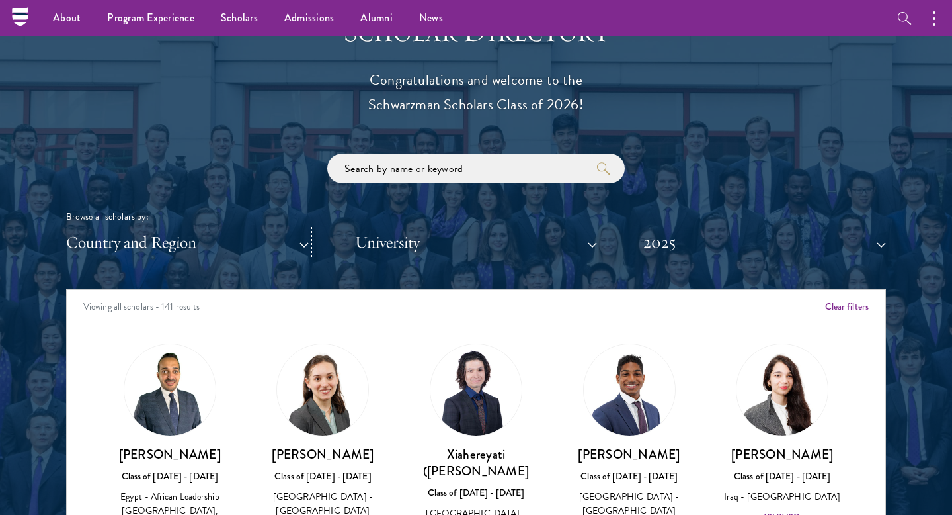
click at [145, 243] on button "Country and Region" at bounding box center [187, 242] width 243 height 27
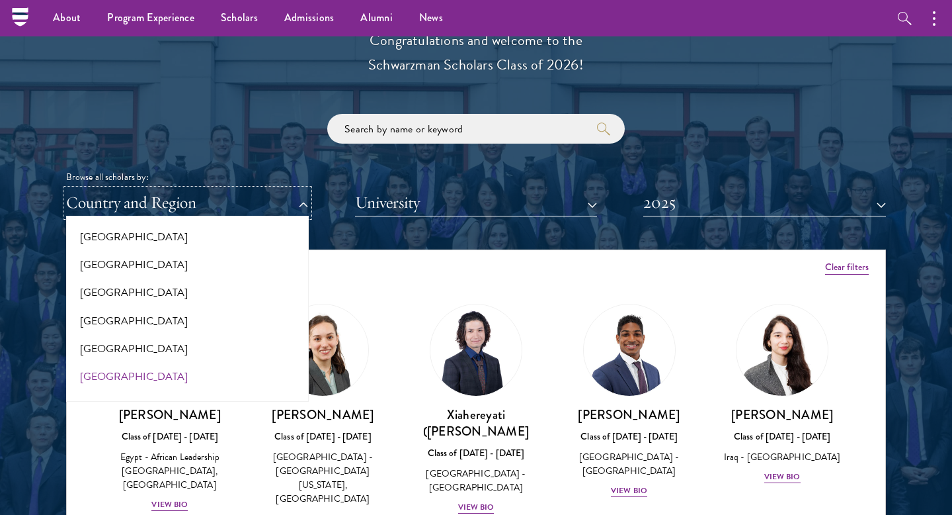
scroll to position [398, 0]
click at [102, 370] on button "[GEOGRAPHIC_DATA]" at bounding box center [187, 375] width 235 height 28
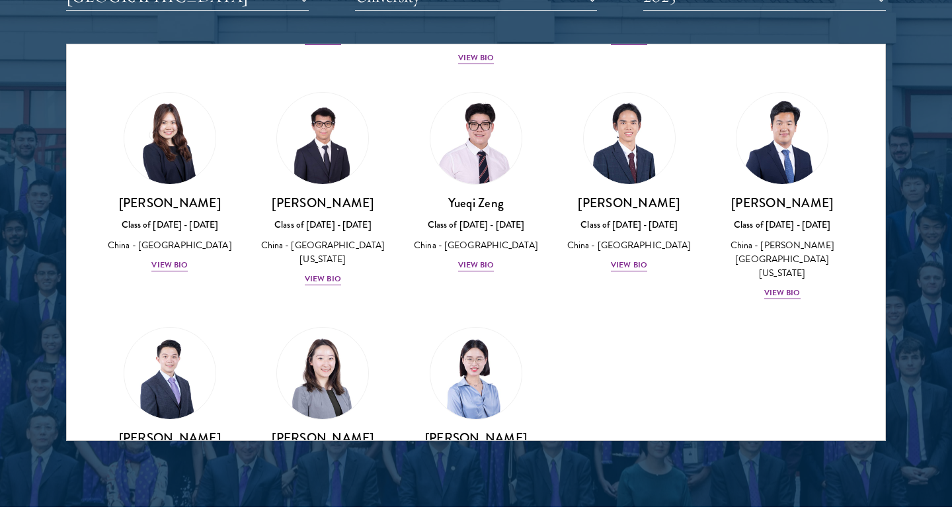
scroll to position [1024, 0]
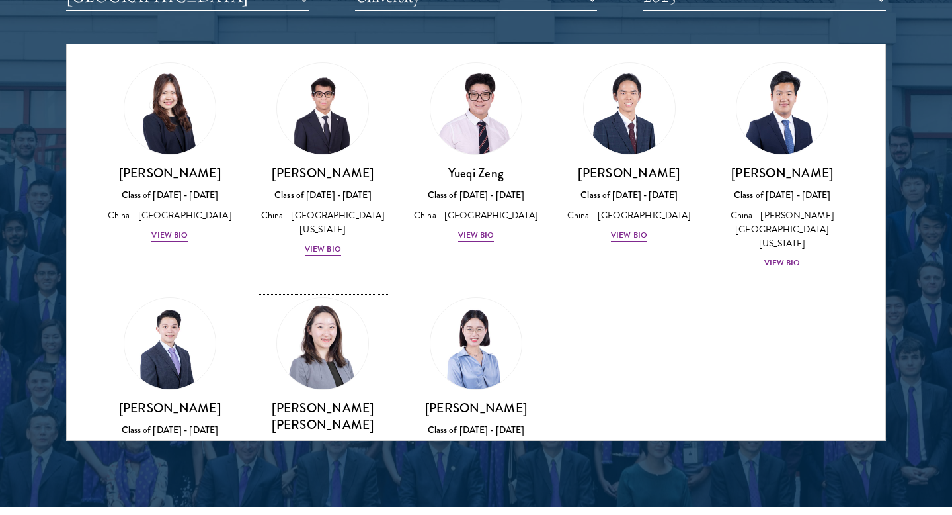
click at [320, 480] on div "View Bio" at bounding box center [323, 486] width 36 height 13
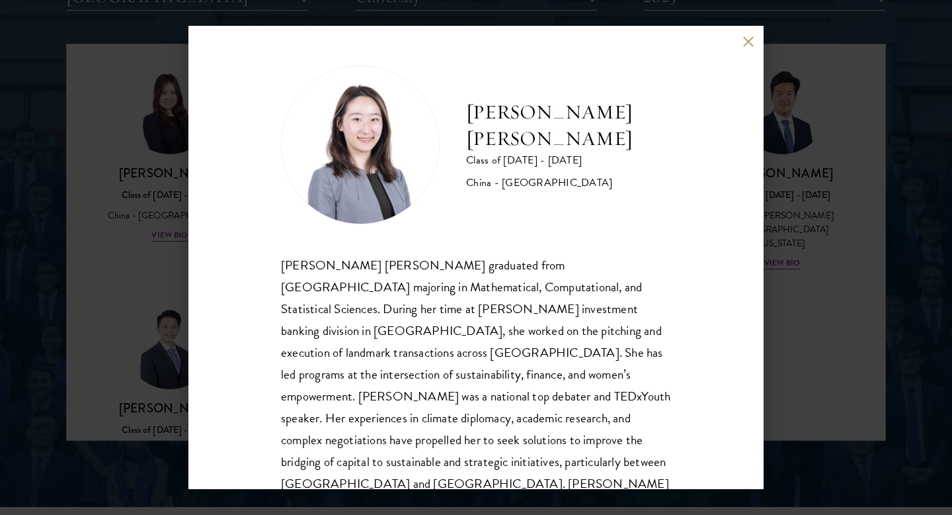
click at [748, 38] on button at bounding box center [748, 41] width 11 height 11
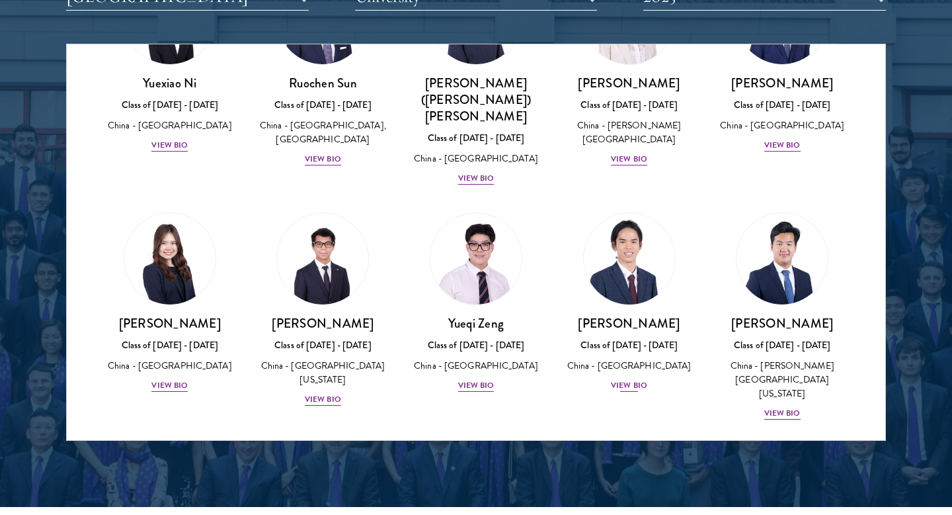
scroll to position [828, 0]
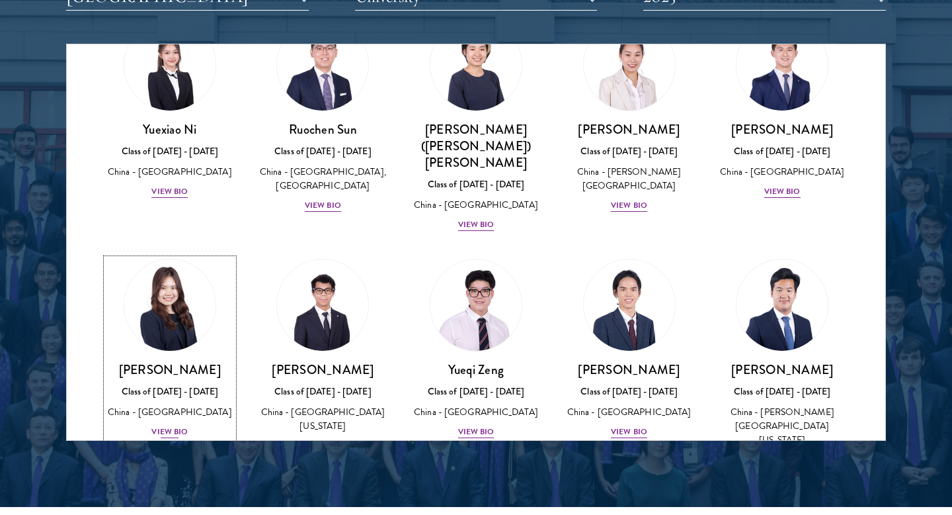
click at [175, 425] on div "View Bio" at bounding box center [169, 431] width 36 height 13
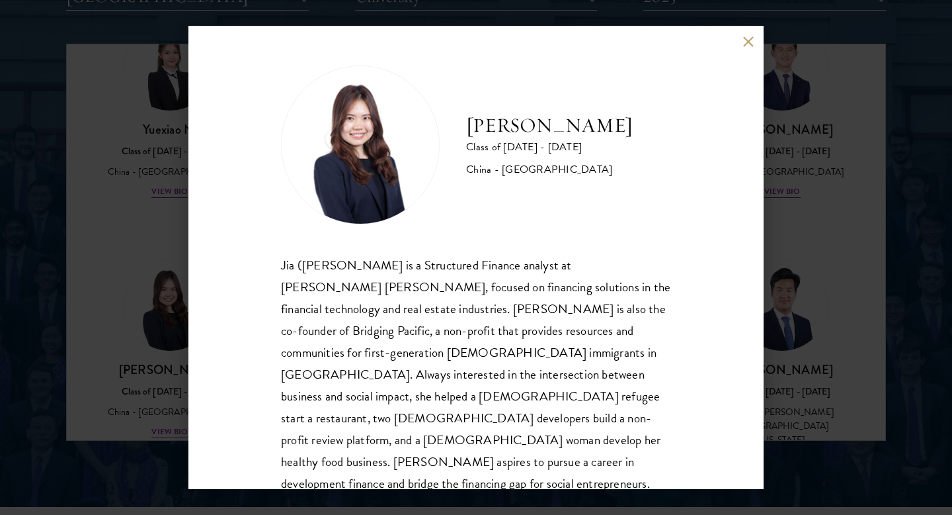
click at [745, 42] on button at bounding box center [748, 41] width 11 height 11
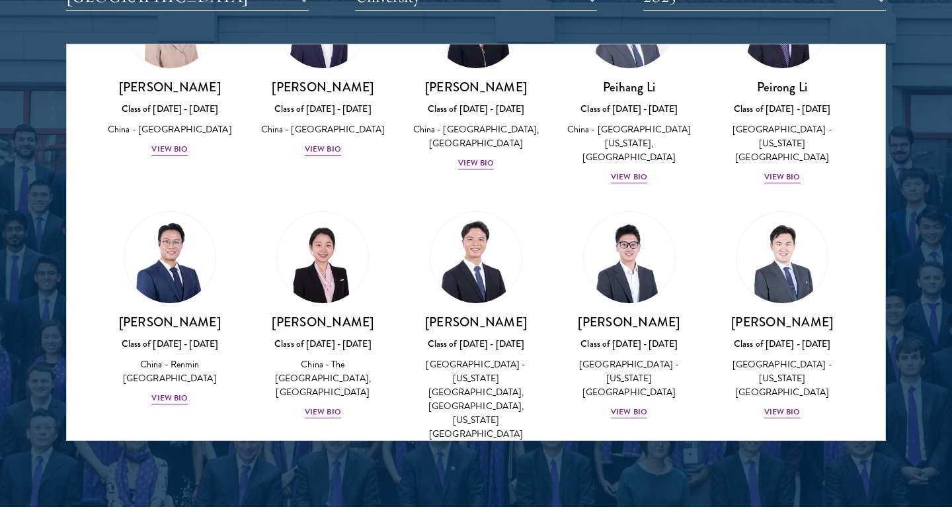
scroll to position [356, 0]
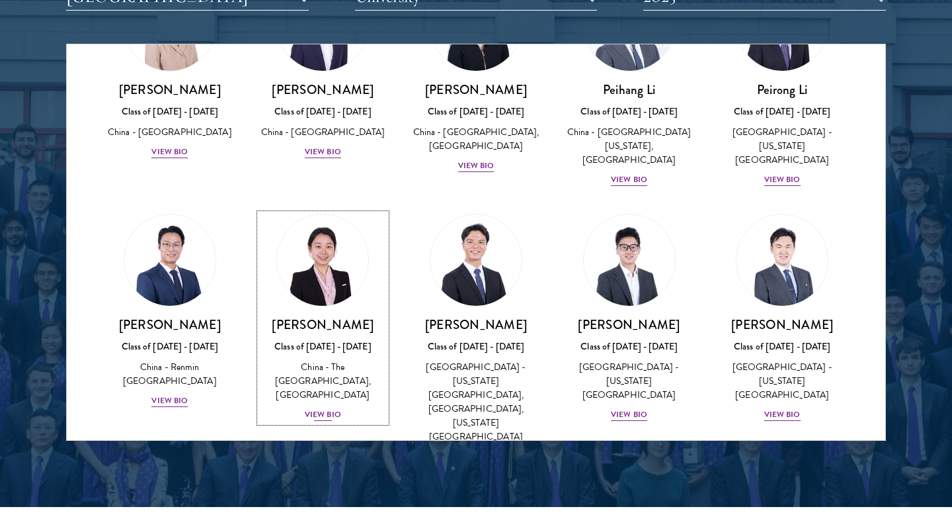
click at [333, 408] on div "View Bio" at bounding box center [323, 414] width 36 height 13
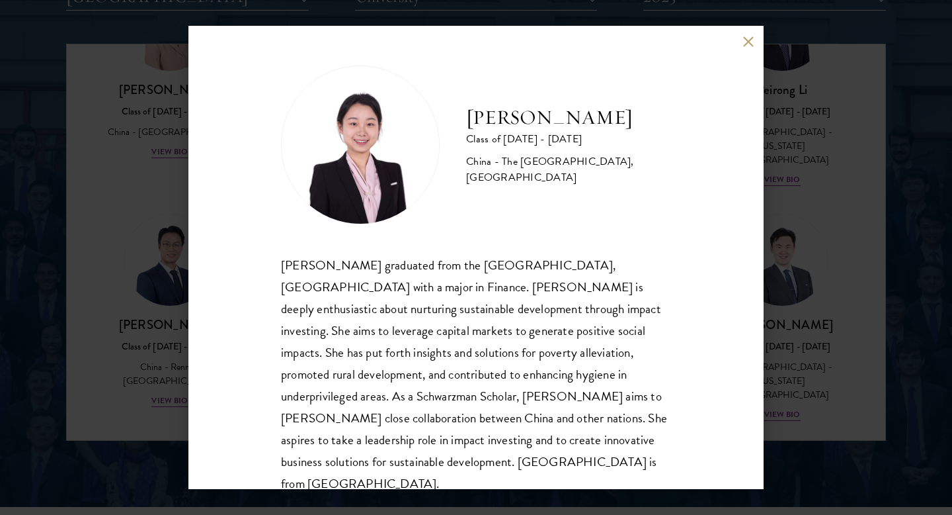
click at [744, 38] on button at bounding box center [748, 41] width 11 height 11
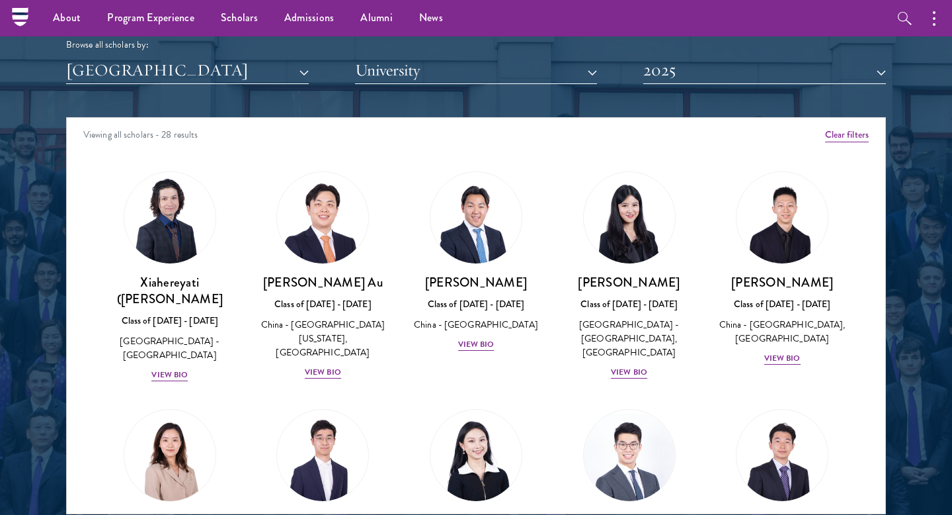
scroll to position [1628, 0]
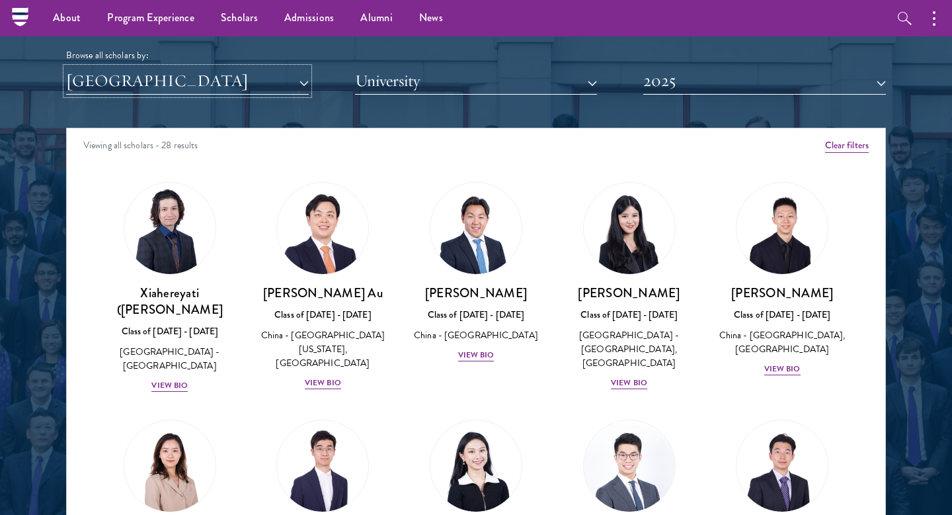
click at [210, 81] on button "[GEOGRAPHIC_DATA]" at bounding box center [187, 80] width 243 height 27
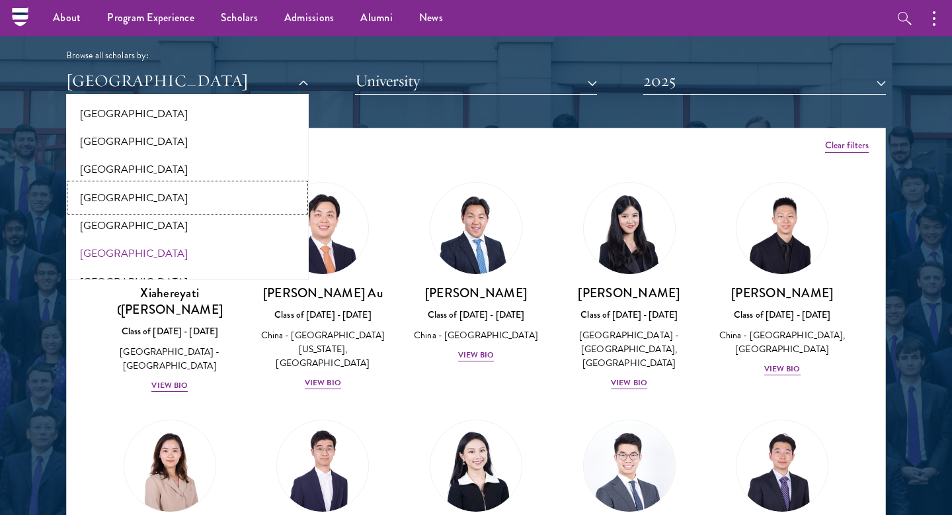
click at [116, 194] on button "[GEOGRAPHIC_DATA]" at bounding box center [187, 198] width 235 height 28
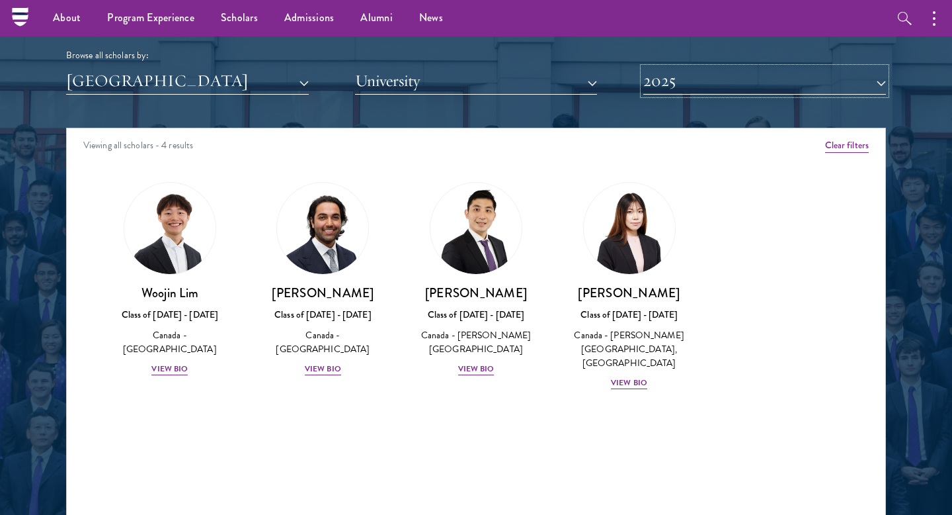
click at [716, 81] on button "2025" at bounding box center [765, 80] width 243 height 27
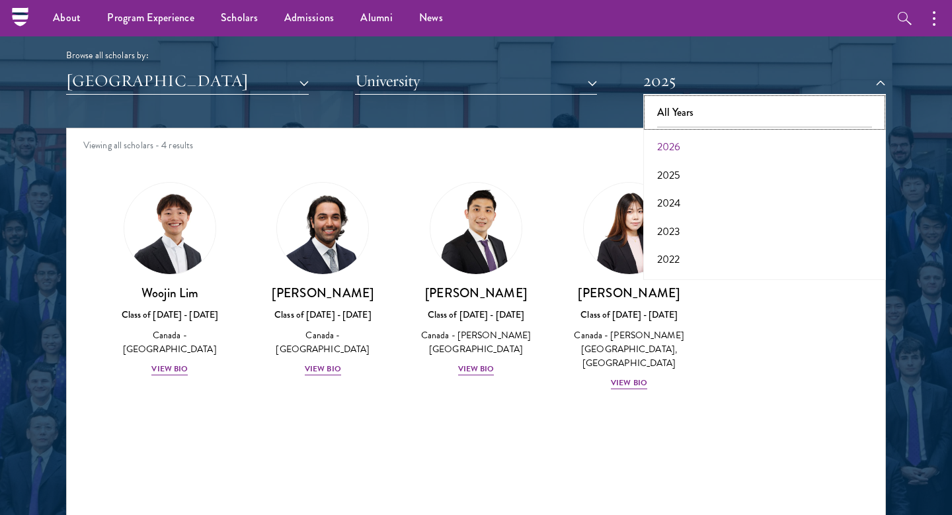
click at [700, 118] on button "All Years" at bounding box center [764, 113] width 235 height 28
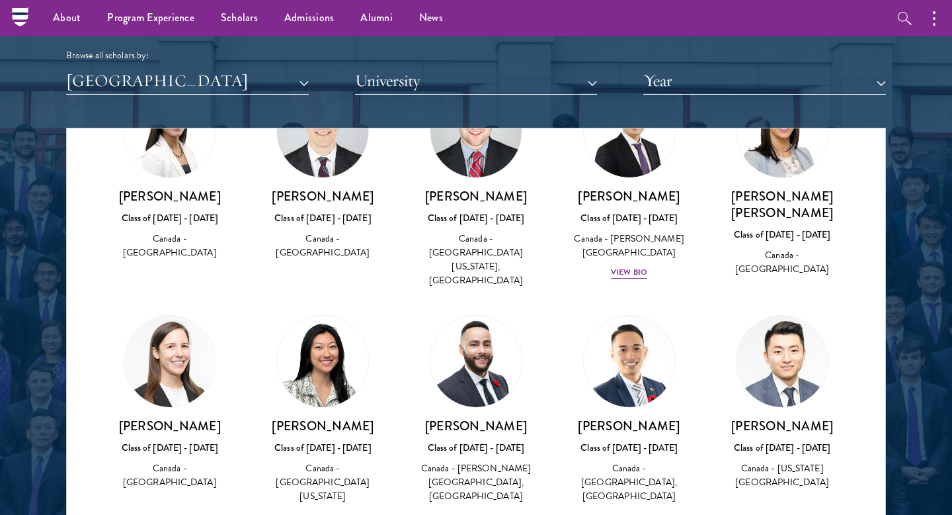
scroll to position [1325, 0]
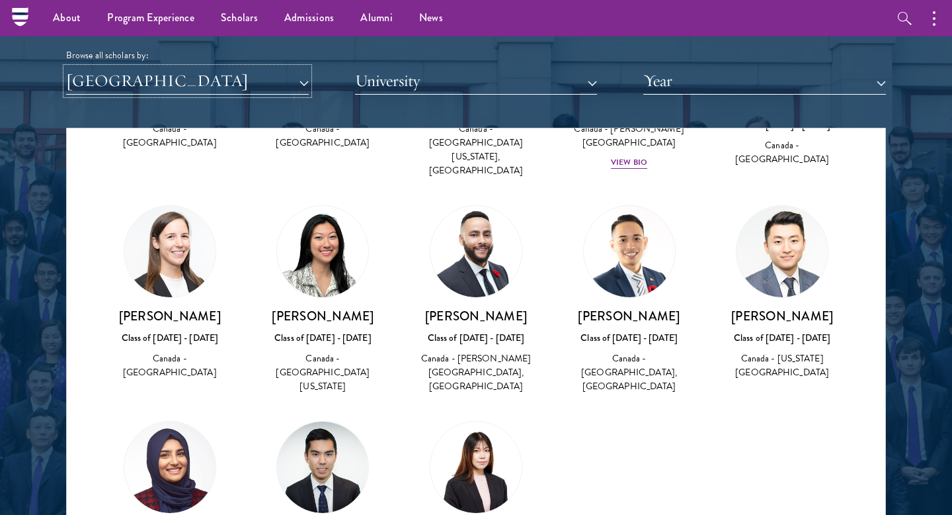
click at [231, 81] on button "[GEOGRAPHIC_DATA]" at bounding box center [187, 80] width 243 height 27
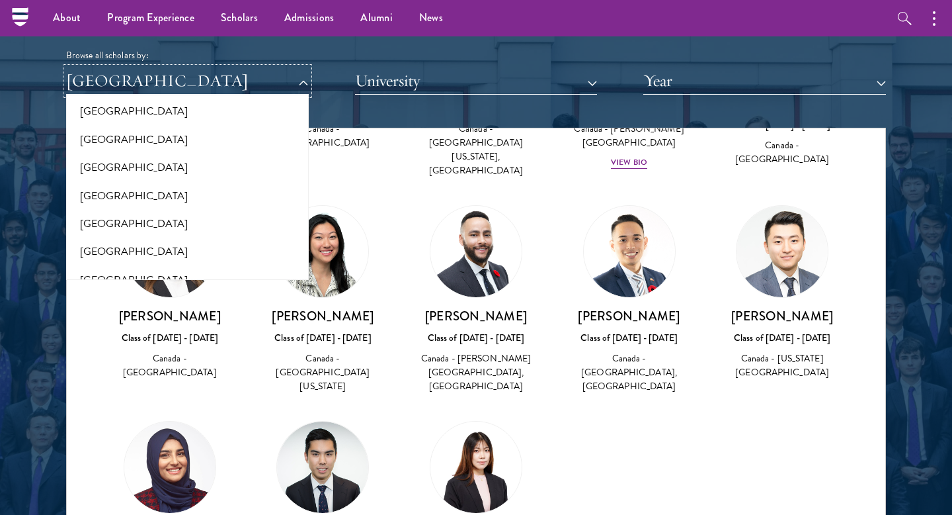
scroll to position [1811, 0]
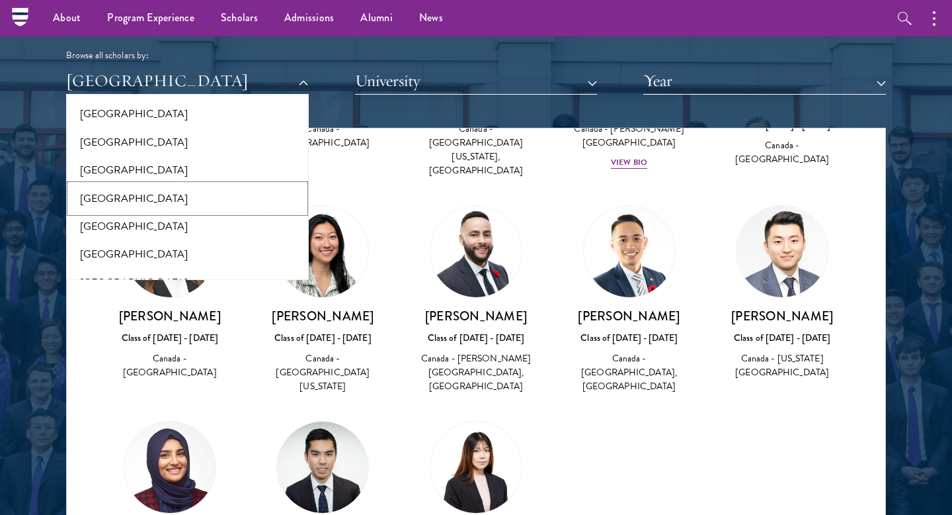
click at [122, 186] on button "[GEOGRAPHIC_DATA]" at bounding box center [187, 199] width 235 height 28
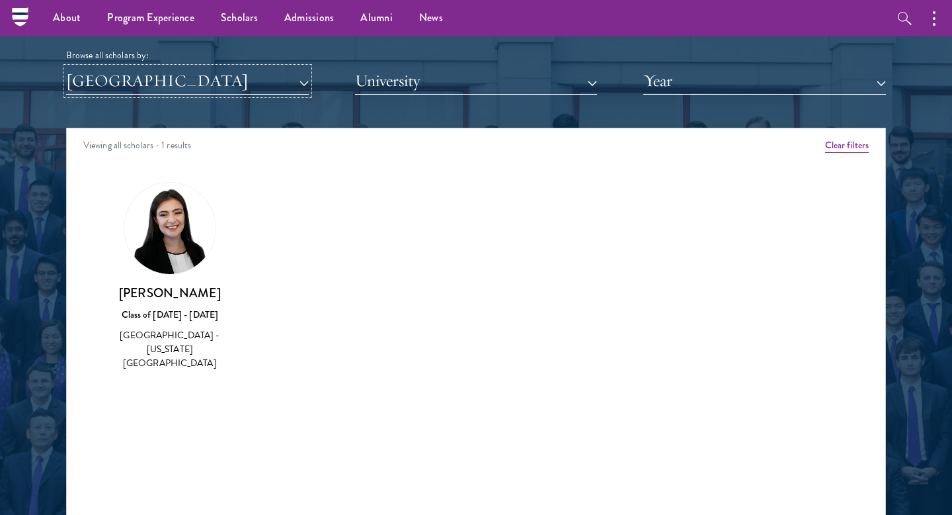
click at [163, 84] on button "[GEOGRAPHIC_DATA]" at bounding box center [187, 80] width 243 height 27
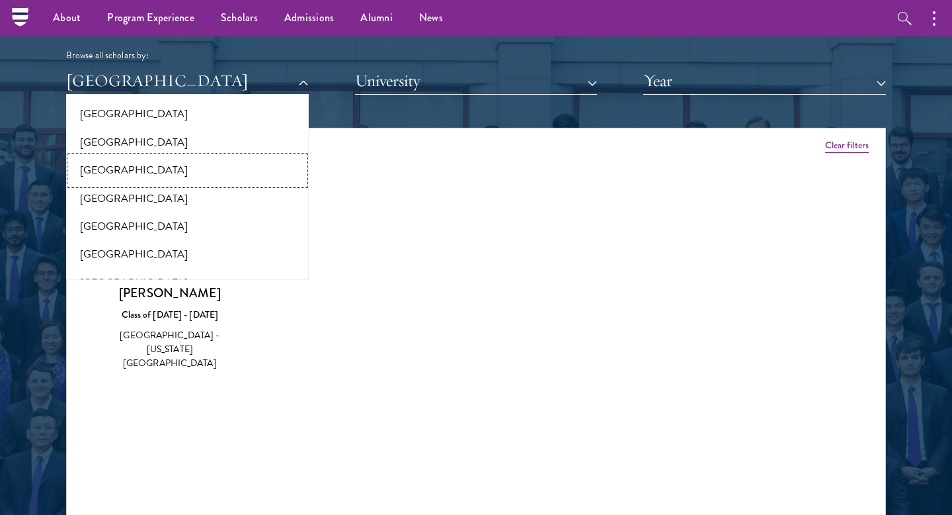
click at [132, 157] on button "[GEOGRAPHIC_DATA]" at bounding box center [187, 170] width 235 height 28
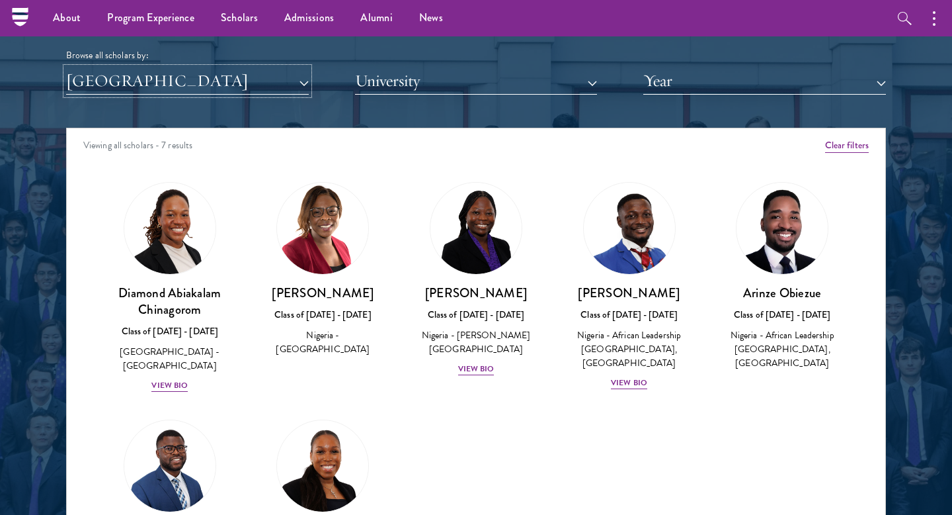
click at [161, 83] on button "[GEOGRAPHIC_DATA]" at bounding box center [187, 80] width 243 height 27
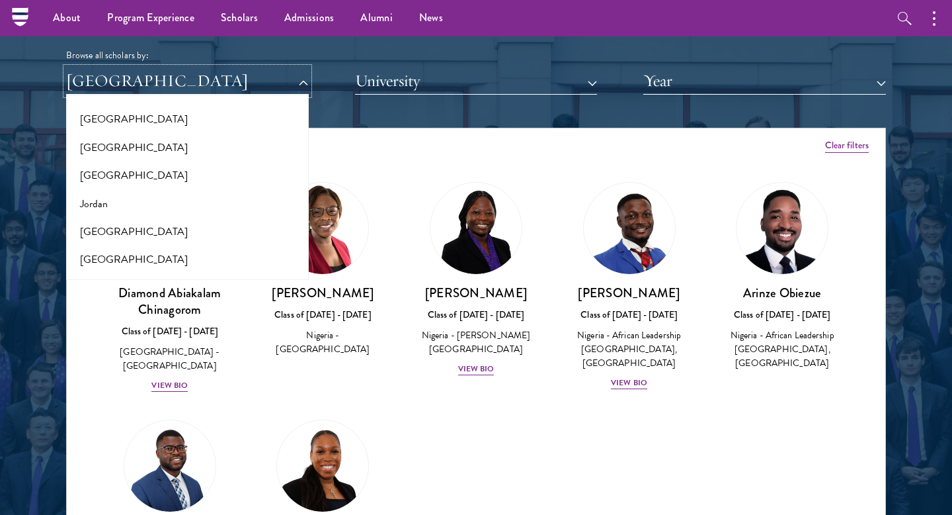
scroll to position [1155, 0]
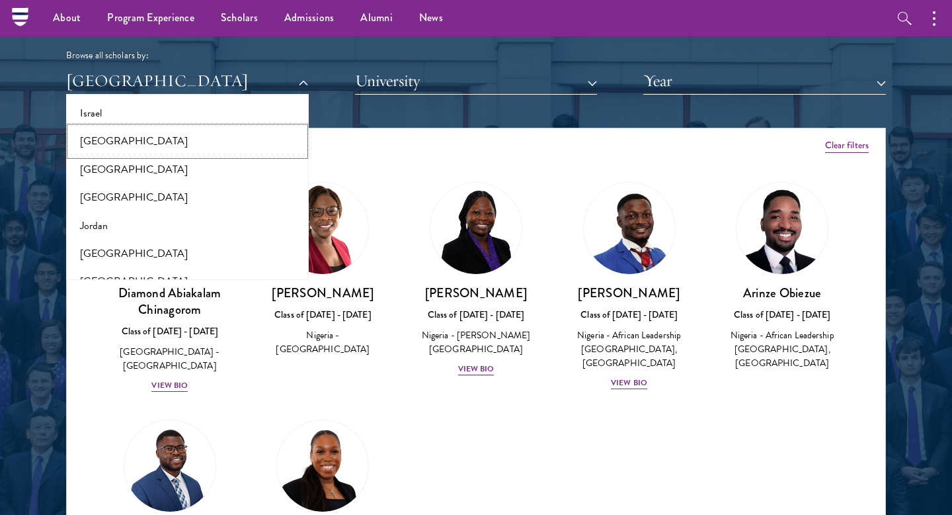
click at [110, 142] on button "[GEOGRAPHIC_DATA]" at bounding box center [187, 141] width 235 height 28
